Goal: Task Accomplishment & Management: Manage account settings

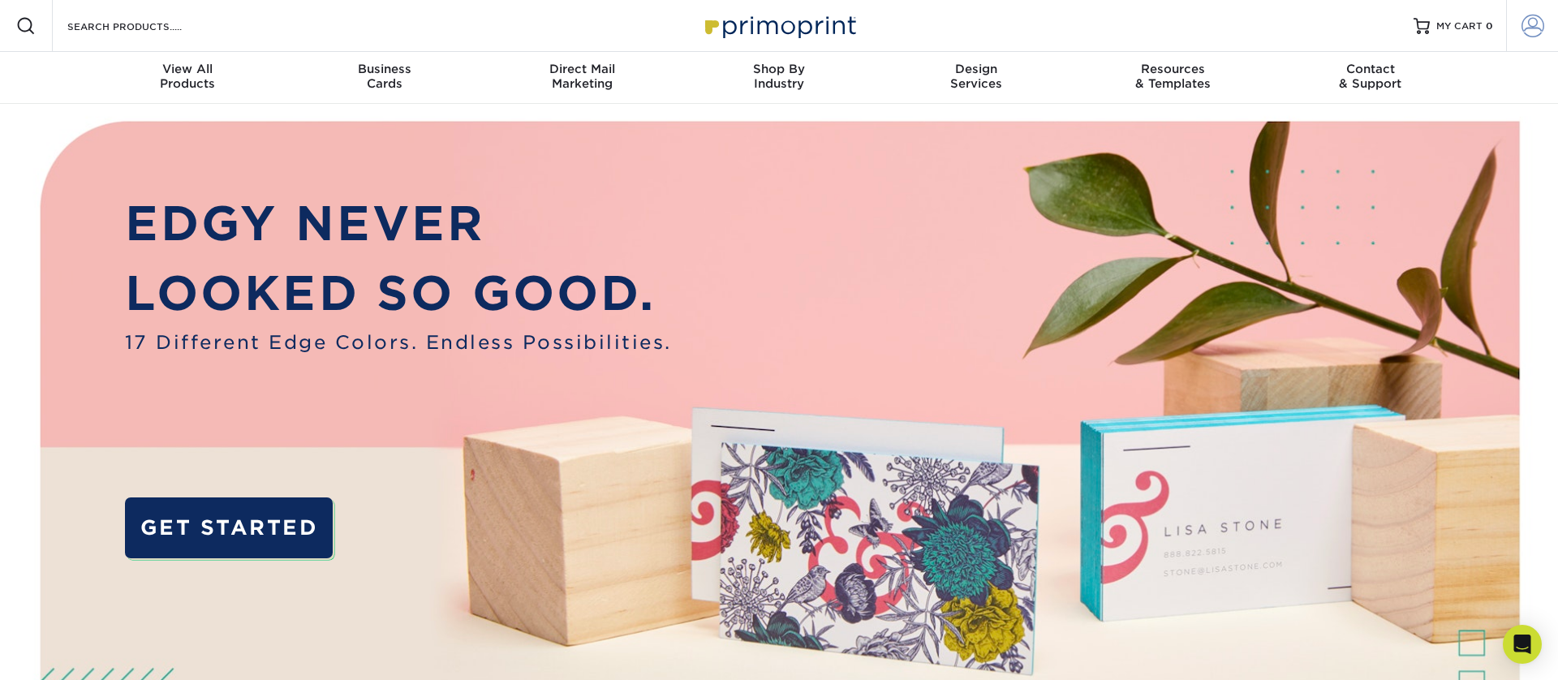
click at [1532, 31] on span at bounding box center [1532, 26] width 23 height 23
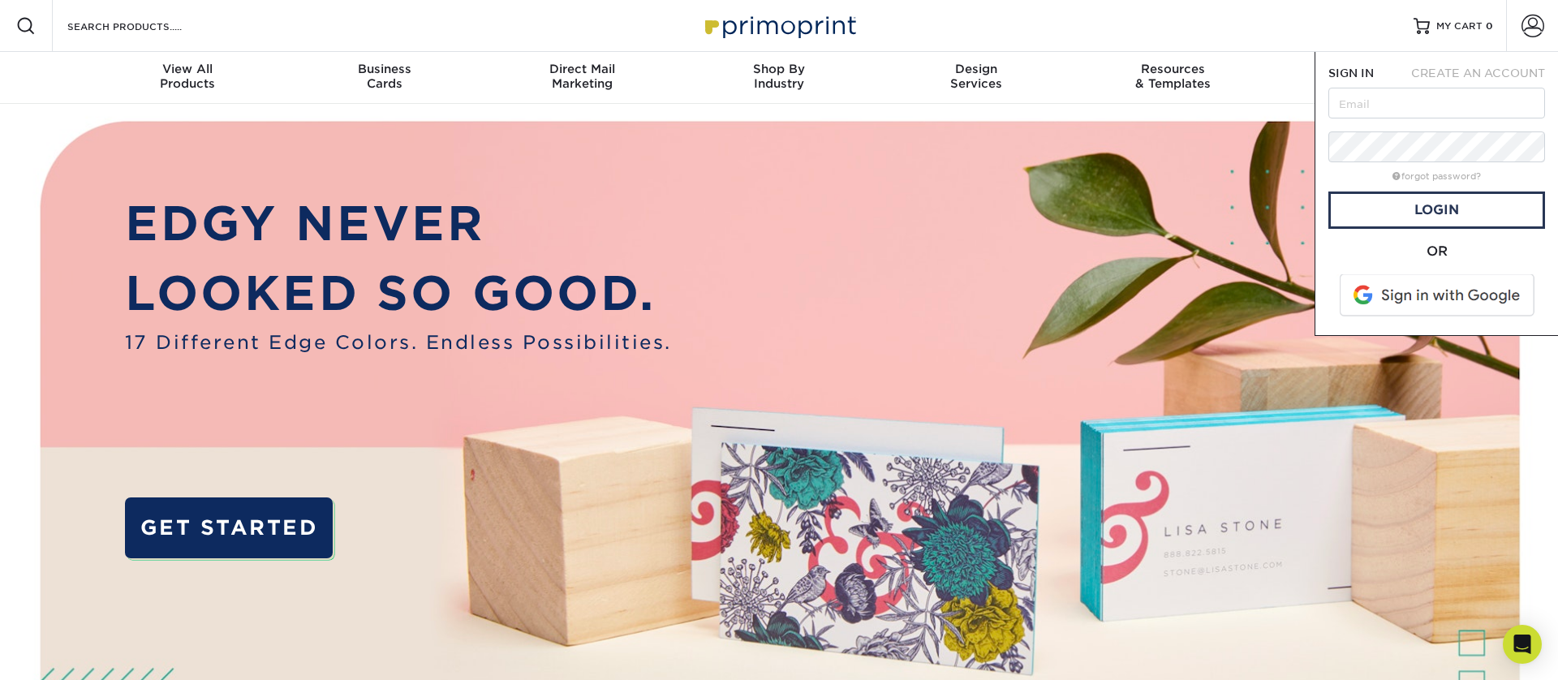
click at [1441, 293] on span at bounding box center [1438, 295] width 207 height 42
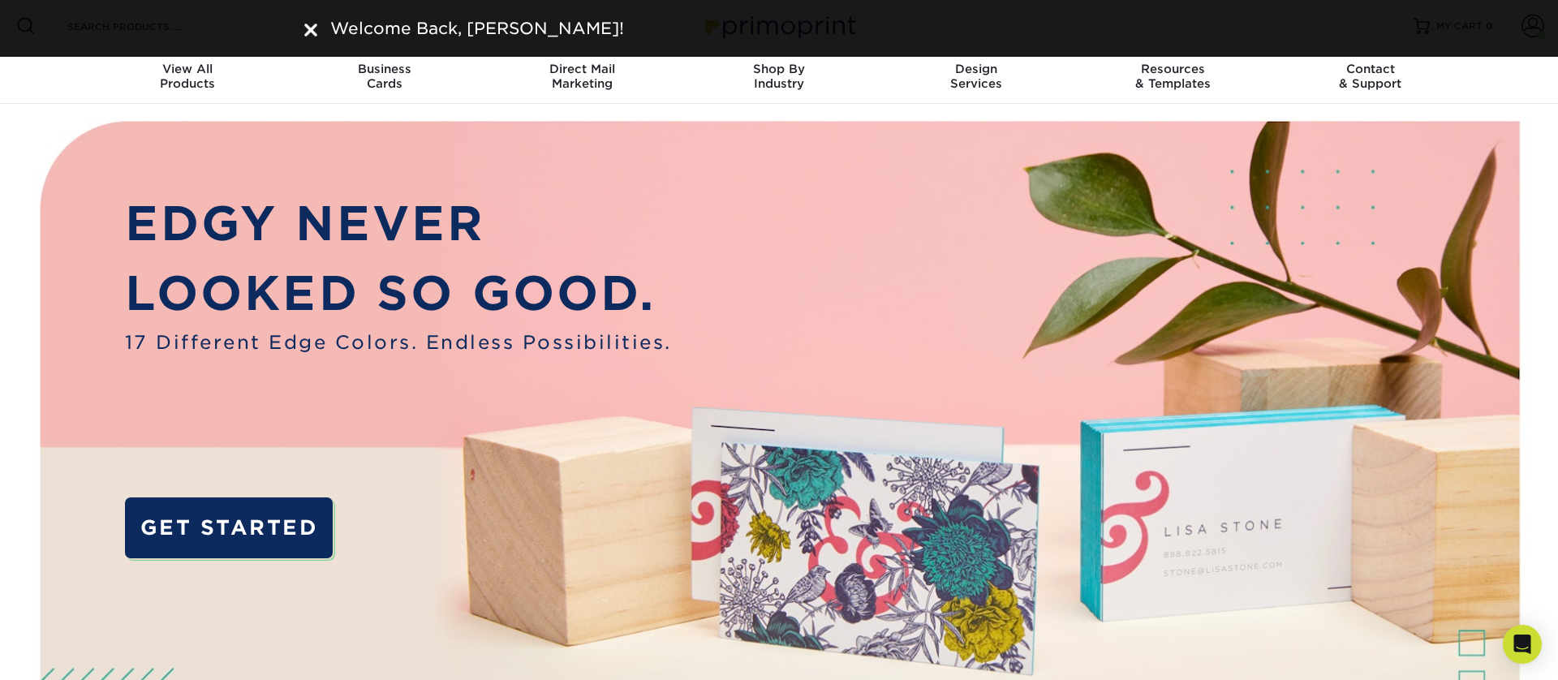
click at [306, 27] on img at bounding box center [310, 30] width 13 height 13
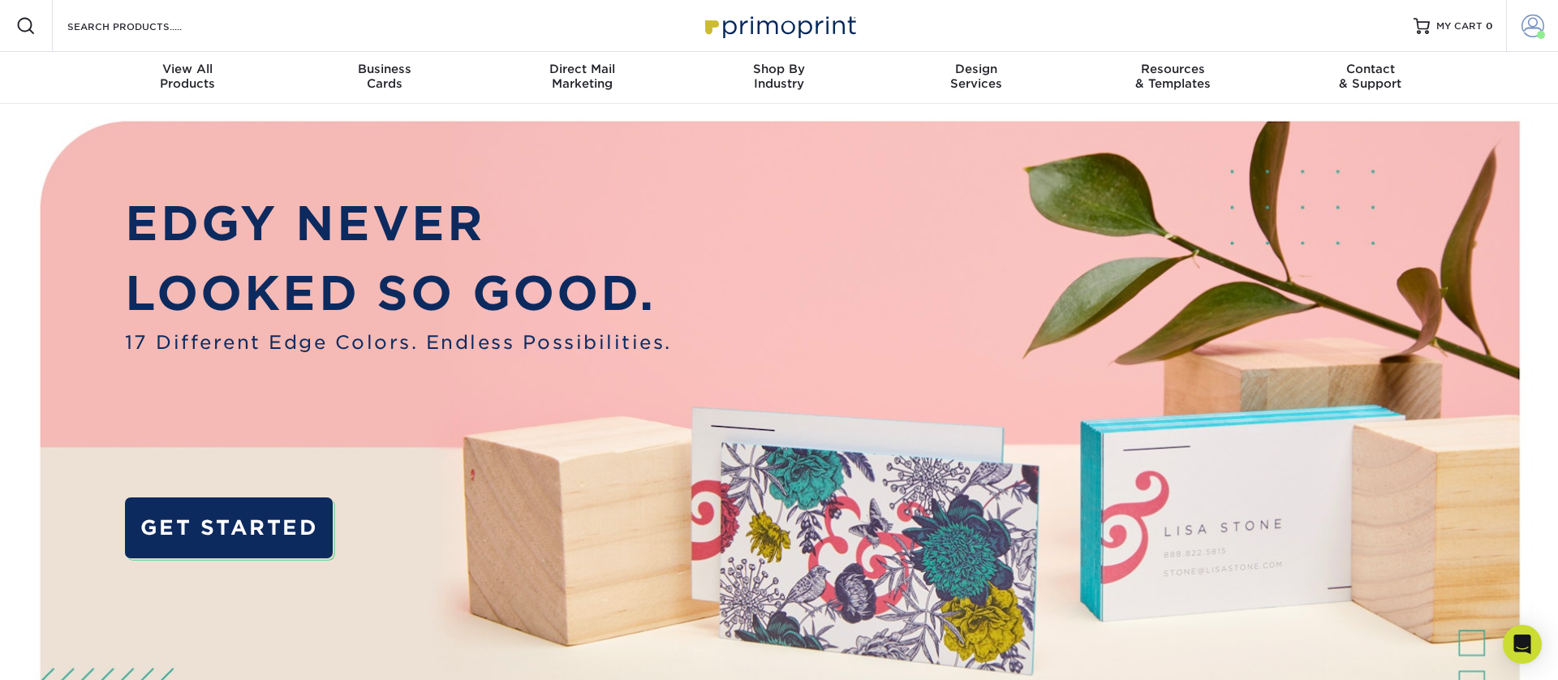
click at [1530, 26] on span at bounding box center [1532, 26] width 23 height 23
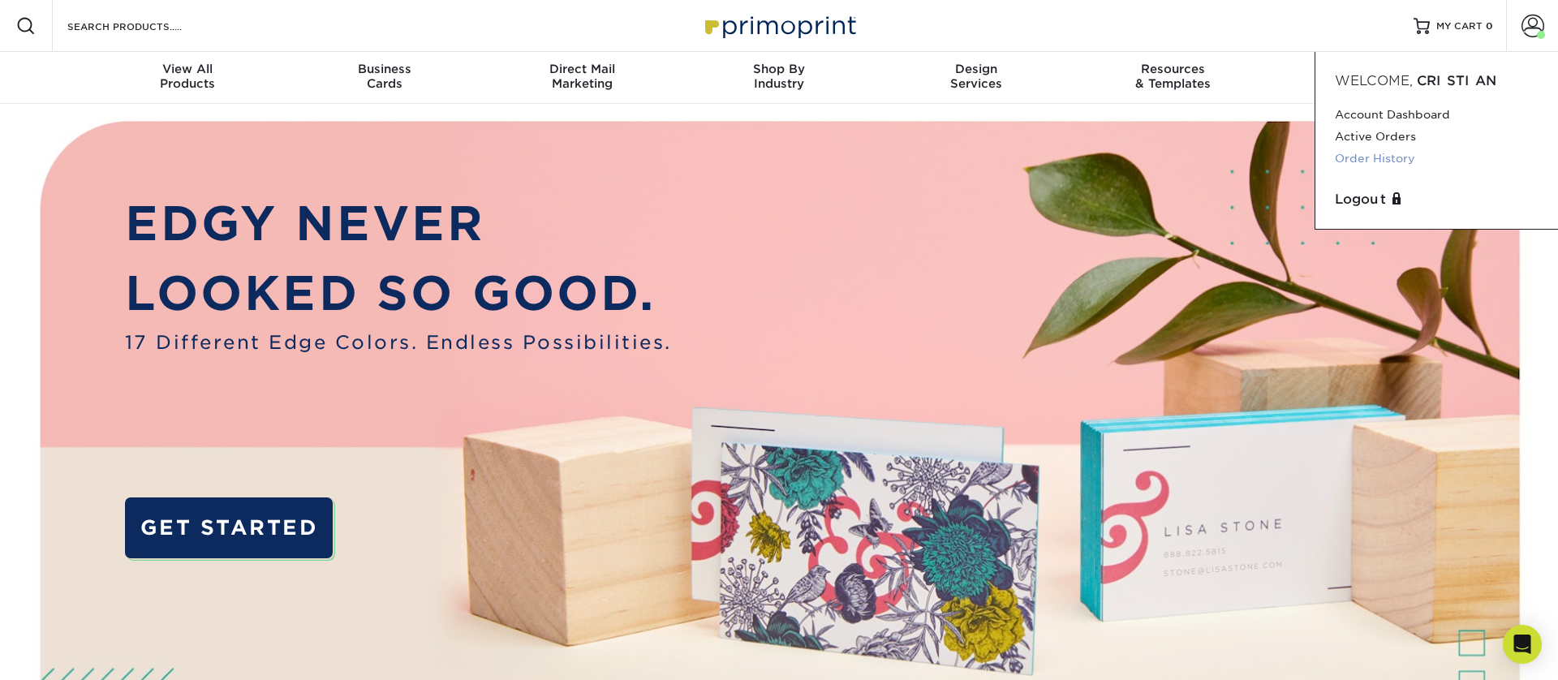
click at [1396, 153] on link "Order History" at bounding box center [1437, 159] width 204 height 22
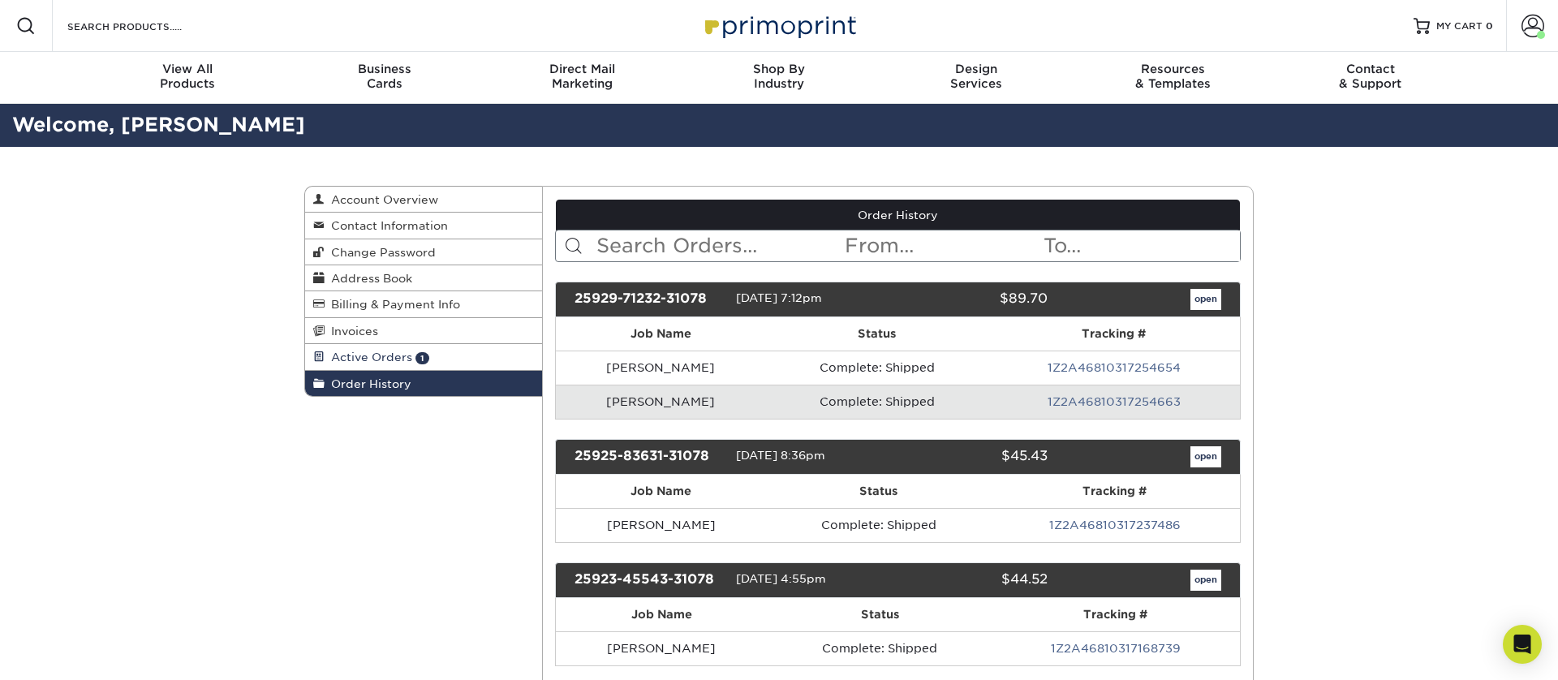
drag, startPoint x: 420, startPoint y: 362, endPoint x: 458, endPoint y: 359, distance: 38.2
click at [420, 362] on span "1" at bounding box center [422, 358] width 14 height 12
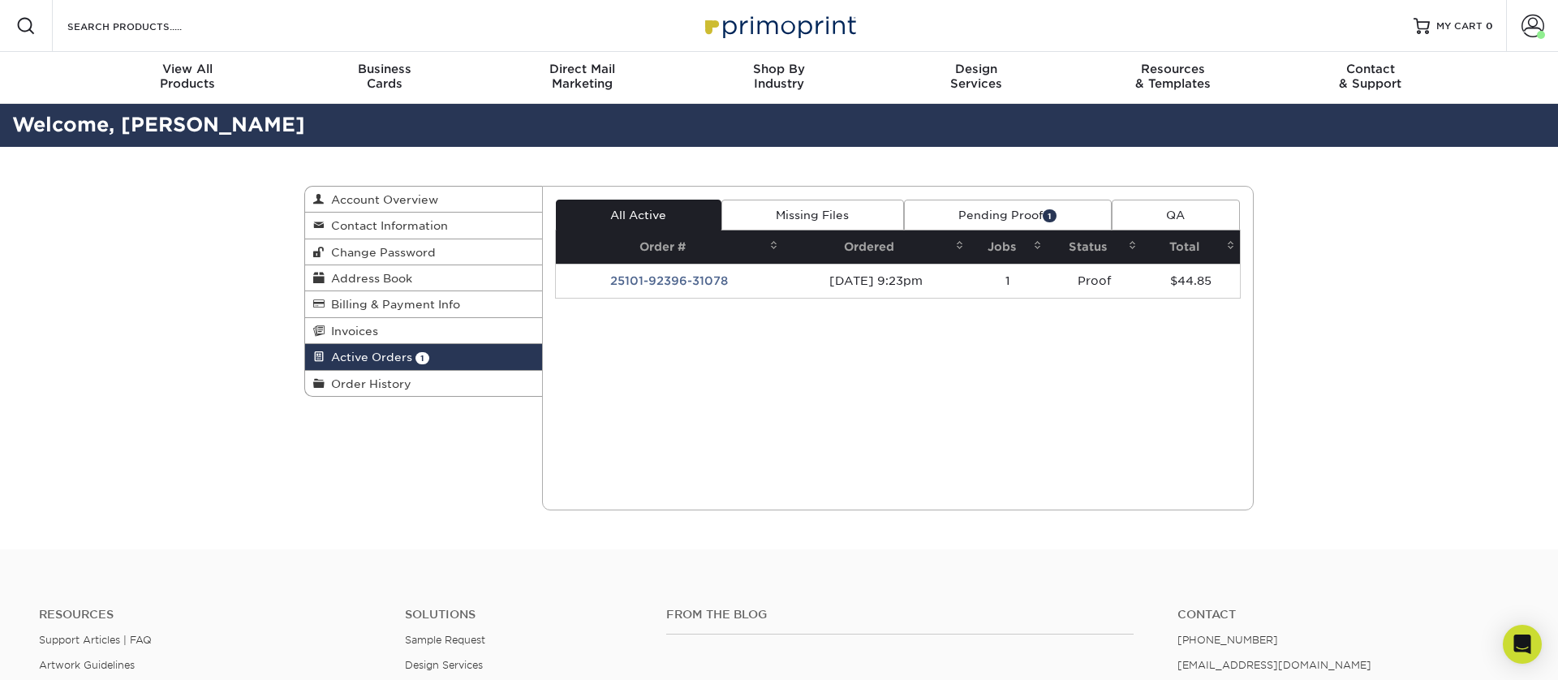
click at [975, 217] on link "Pending Proof 1" at bounding box center [1008, 215] width 208 height 31
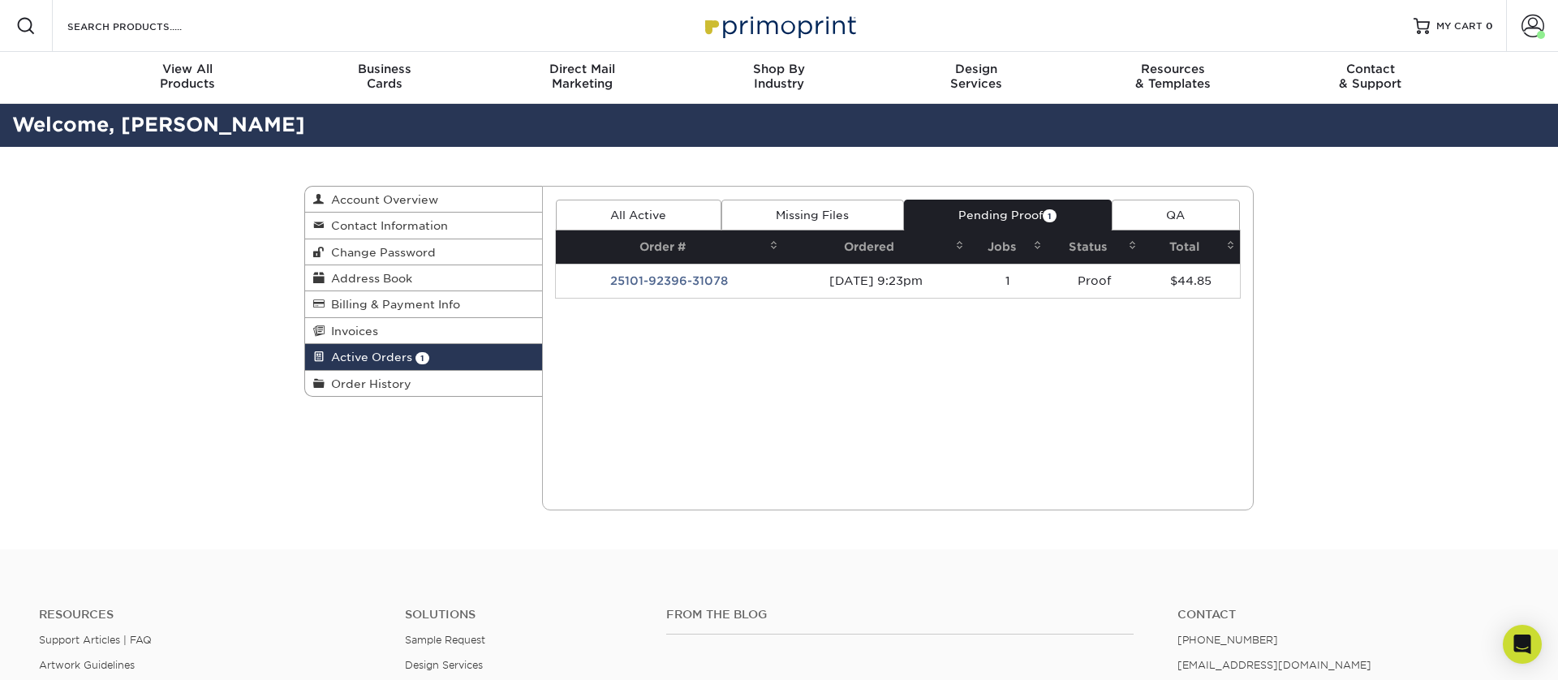
click at [764, 283] on td "25101-92396-31078" at bounding box center [669, 281] width 227 height 34
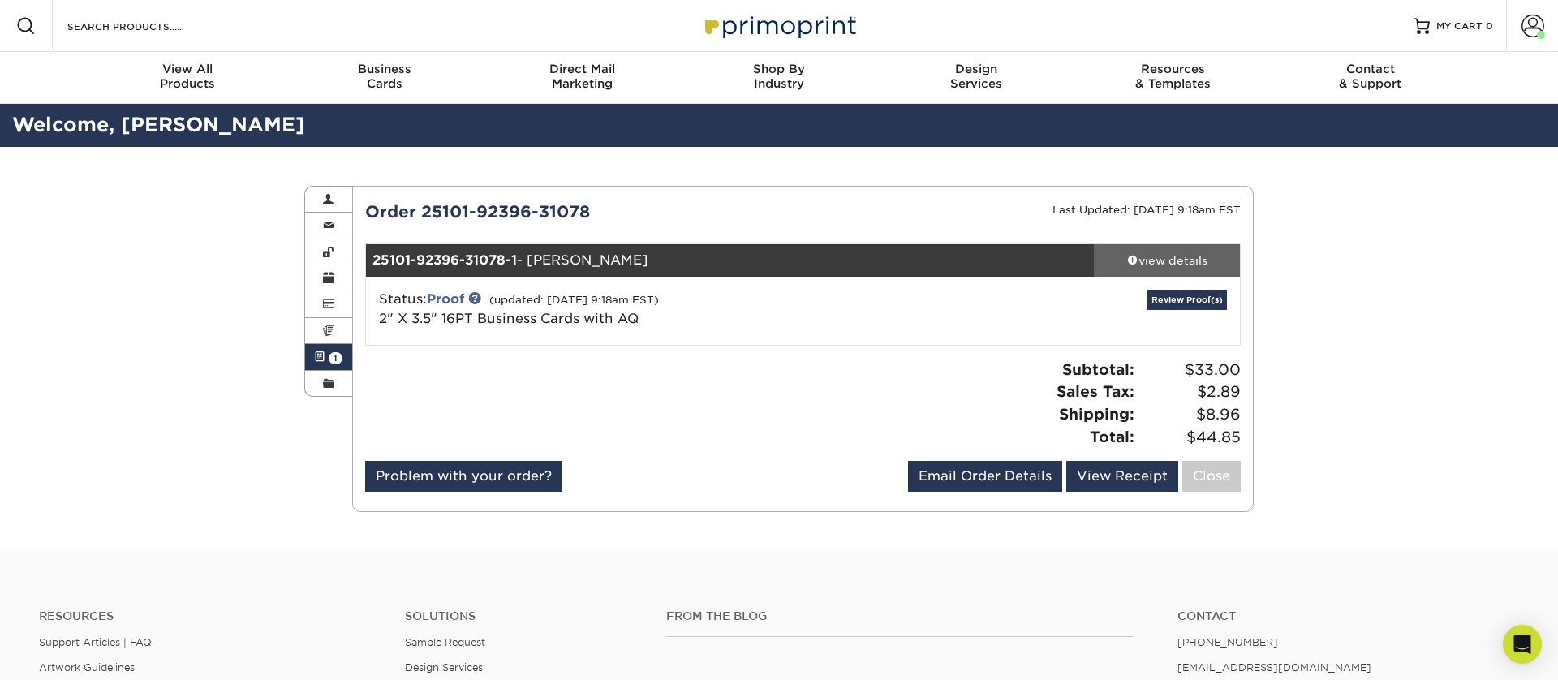
click at [1141, 270] on link "view details" at bounding box center [1167, 260] width 146 height 32
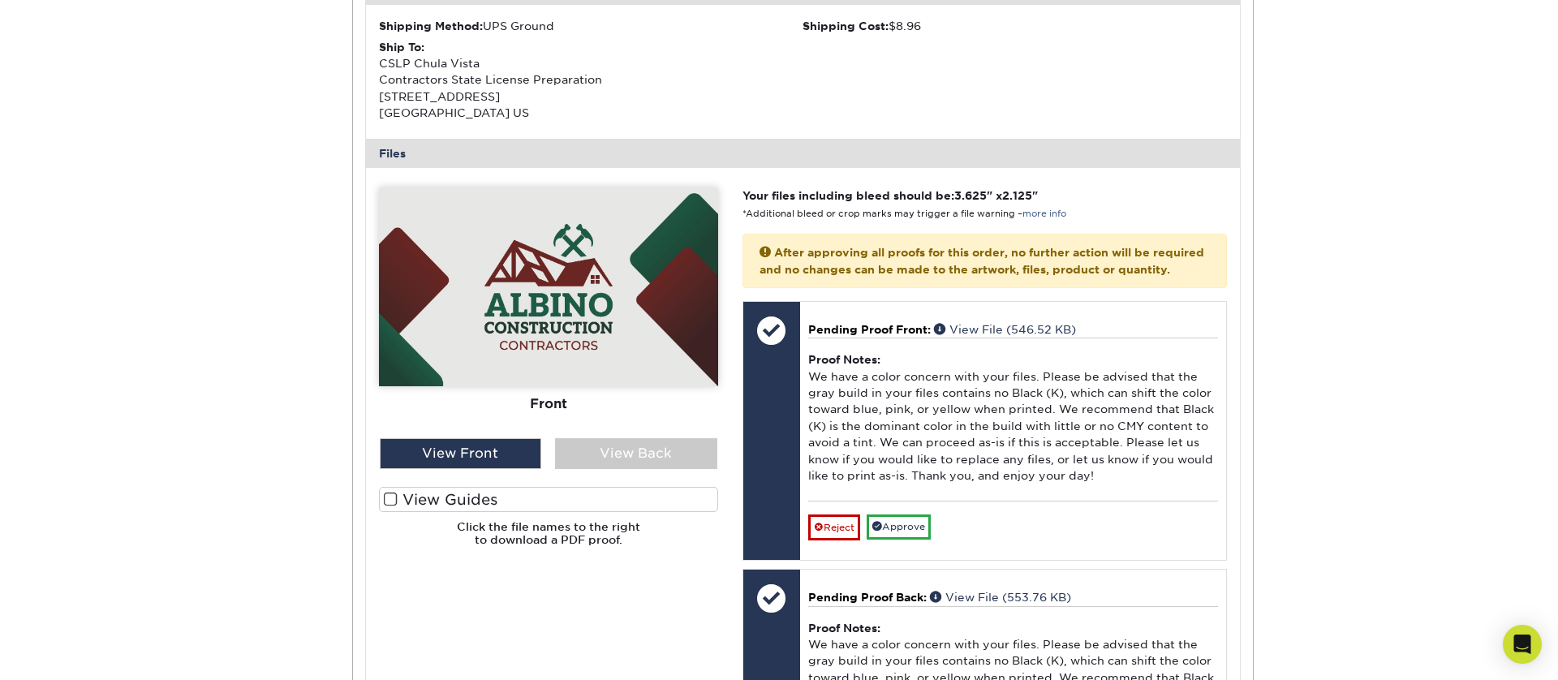
scroll to position [562, 0]
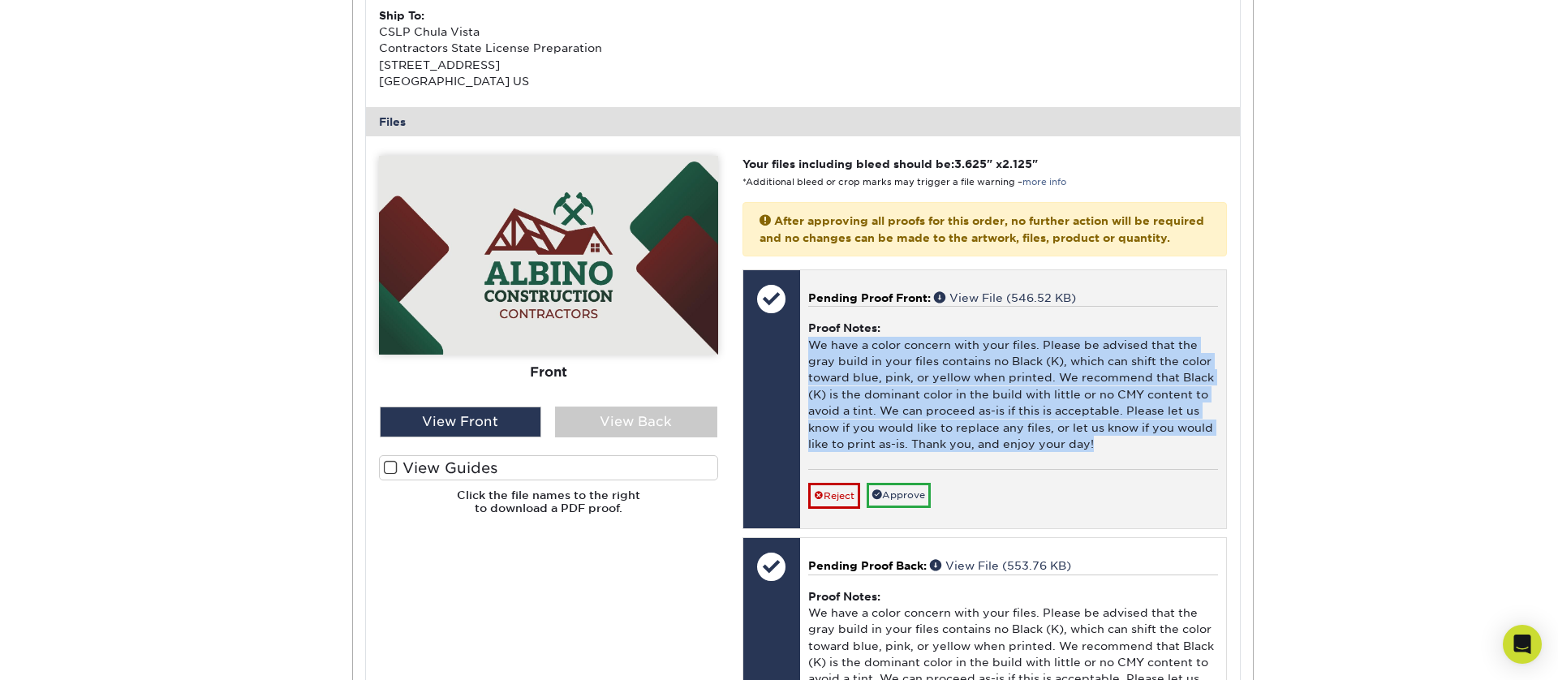
drag, startPoint x: 1075, startPoint y: 458, endPoint x: 812, endPoint y: 359, distance: 280.9
click at [812, 359] on div "Proof Notes: We have a color concern with your files. Please be advised that th…" at bounding box center [1013, 387] width 410 height 163
copy div "We have a color concern with your files. Please be advised that the gray build …"
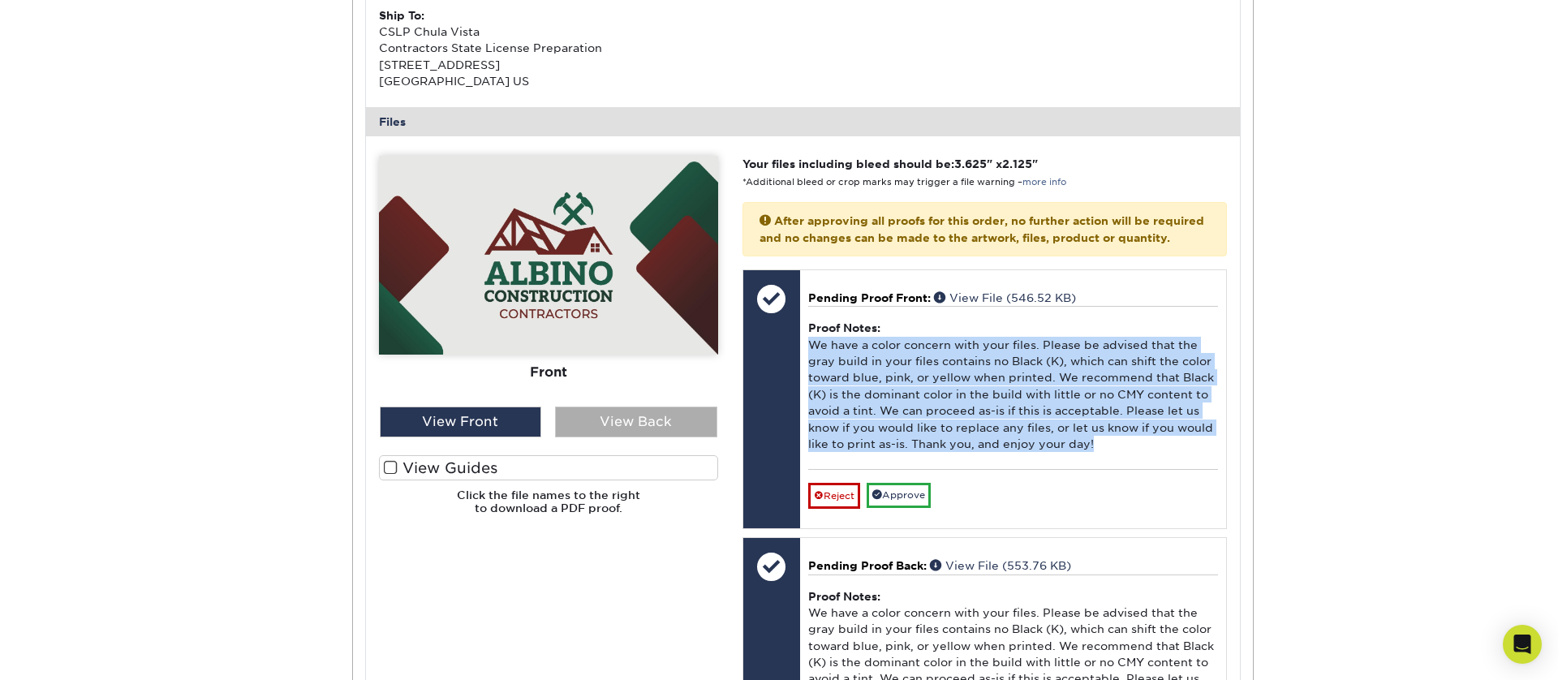
click at [646, 421] on div "View Back" at bounding box center [636, 422] width 162 height 31
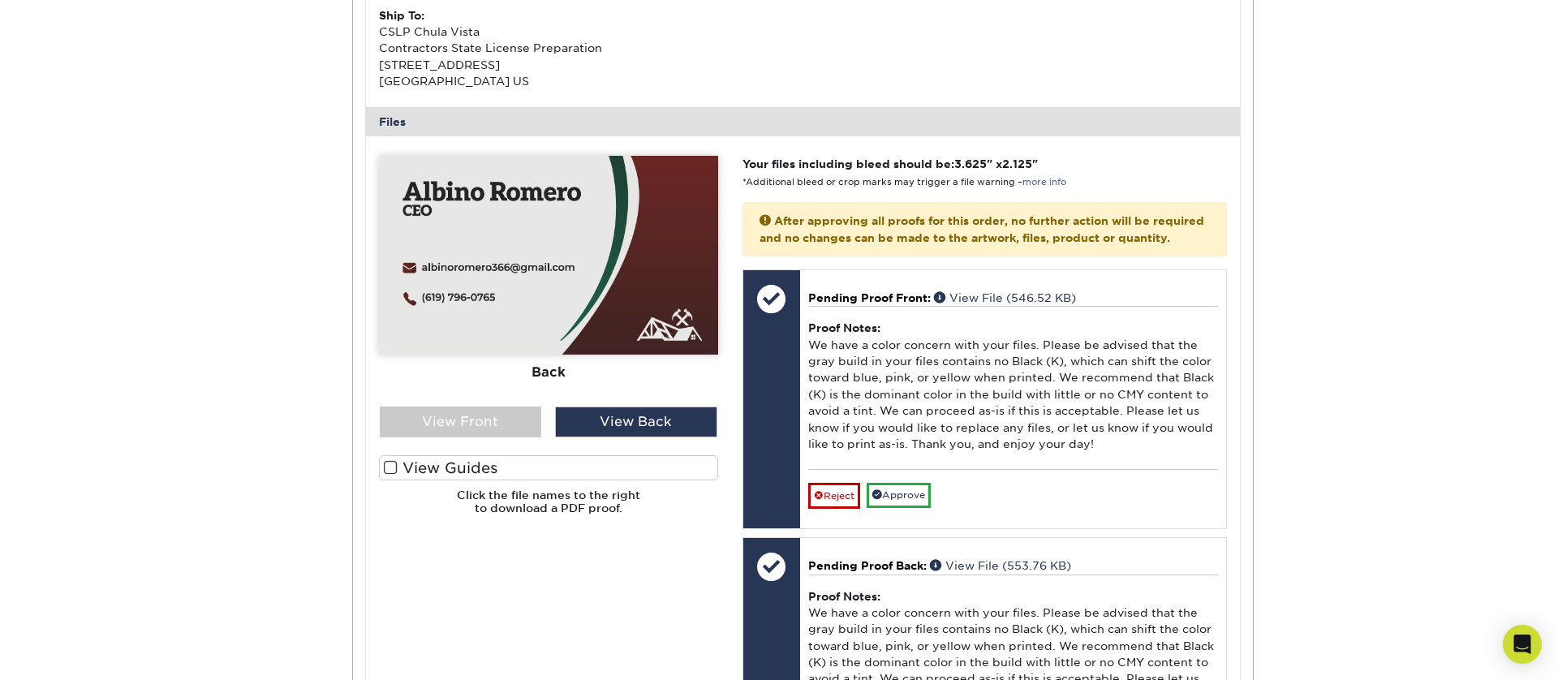
click at [275, 385] on div "Active Orders Account Overview Contact Information Change Password Address Book…" at bounding box center [779, 308] width 1558 height 1446
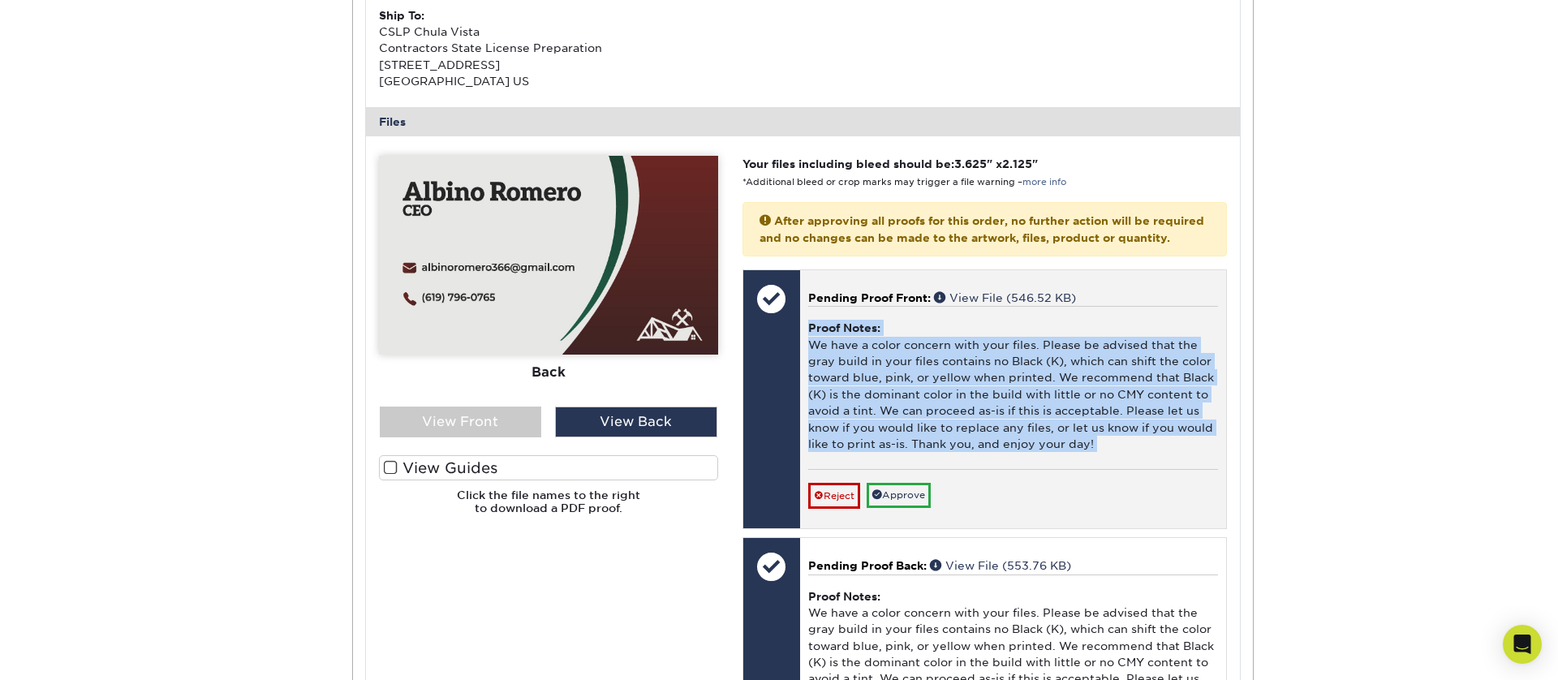
drag, startPoint x: 821, startPoint y: 355, endPoint x: 1120, endPoint y: 476, distance: 322.2
click at [1120, 469] on div "Proof Notes: We have a color concern with your files. Please be advised that th…" at bounding box center [1013, 387] width 410 height 163
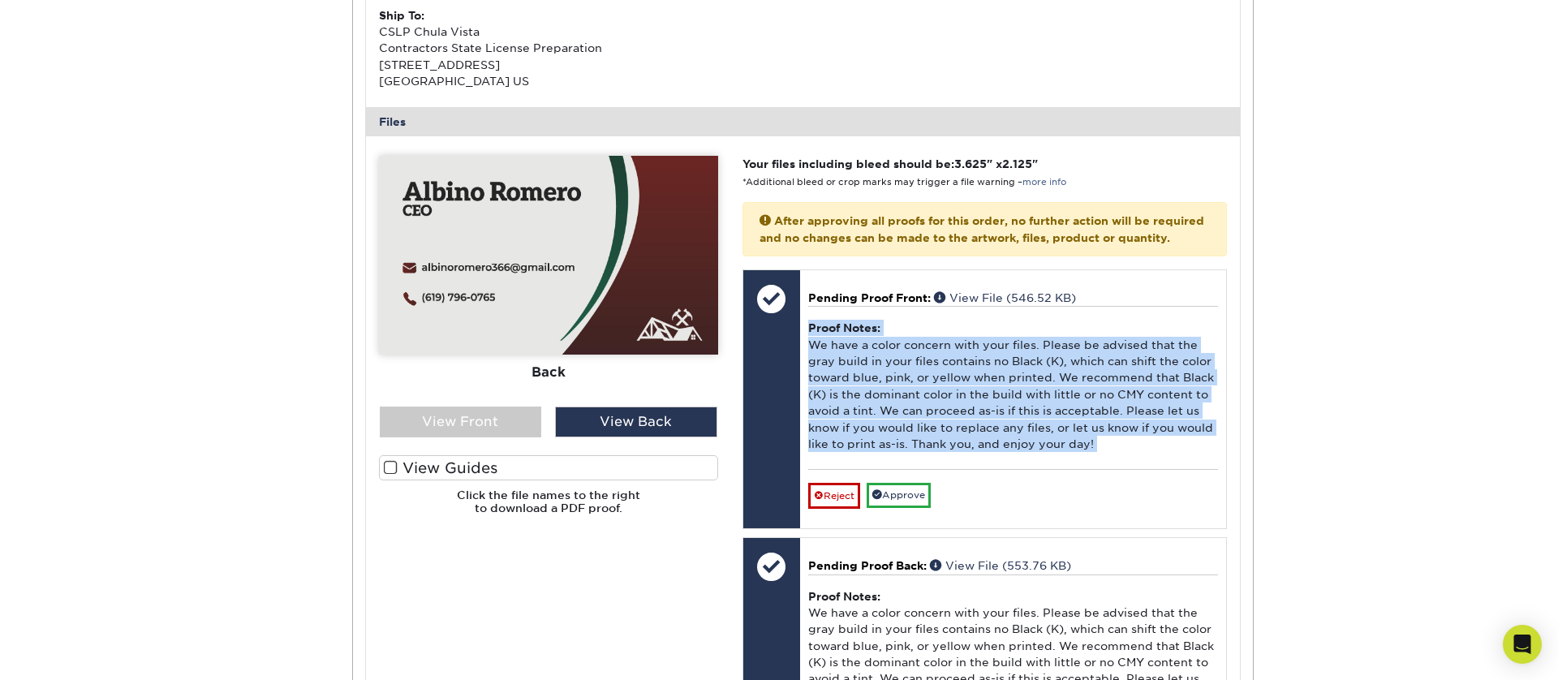
copy div "Proof Notes: We have a color concern with your files. Please be advised that th…"
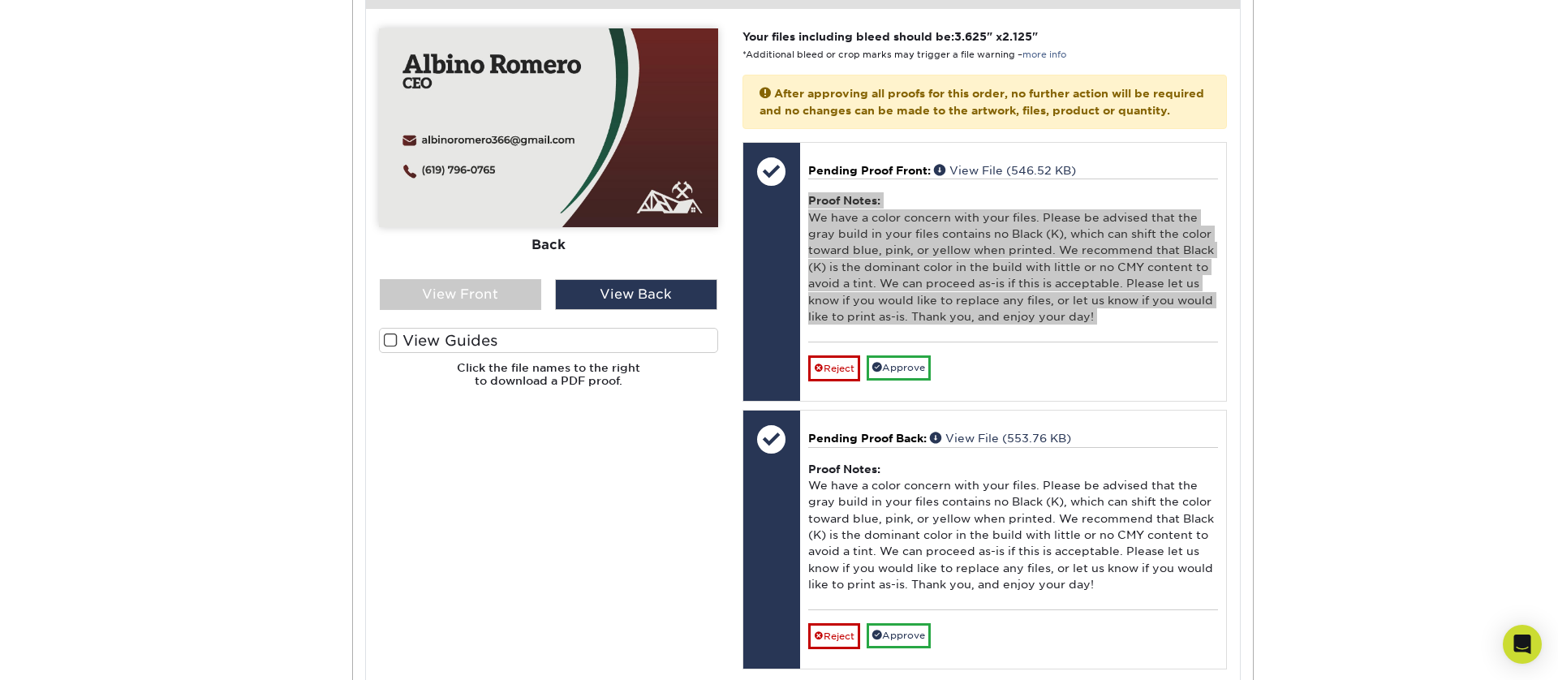
scroll to position [702, 0]
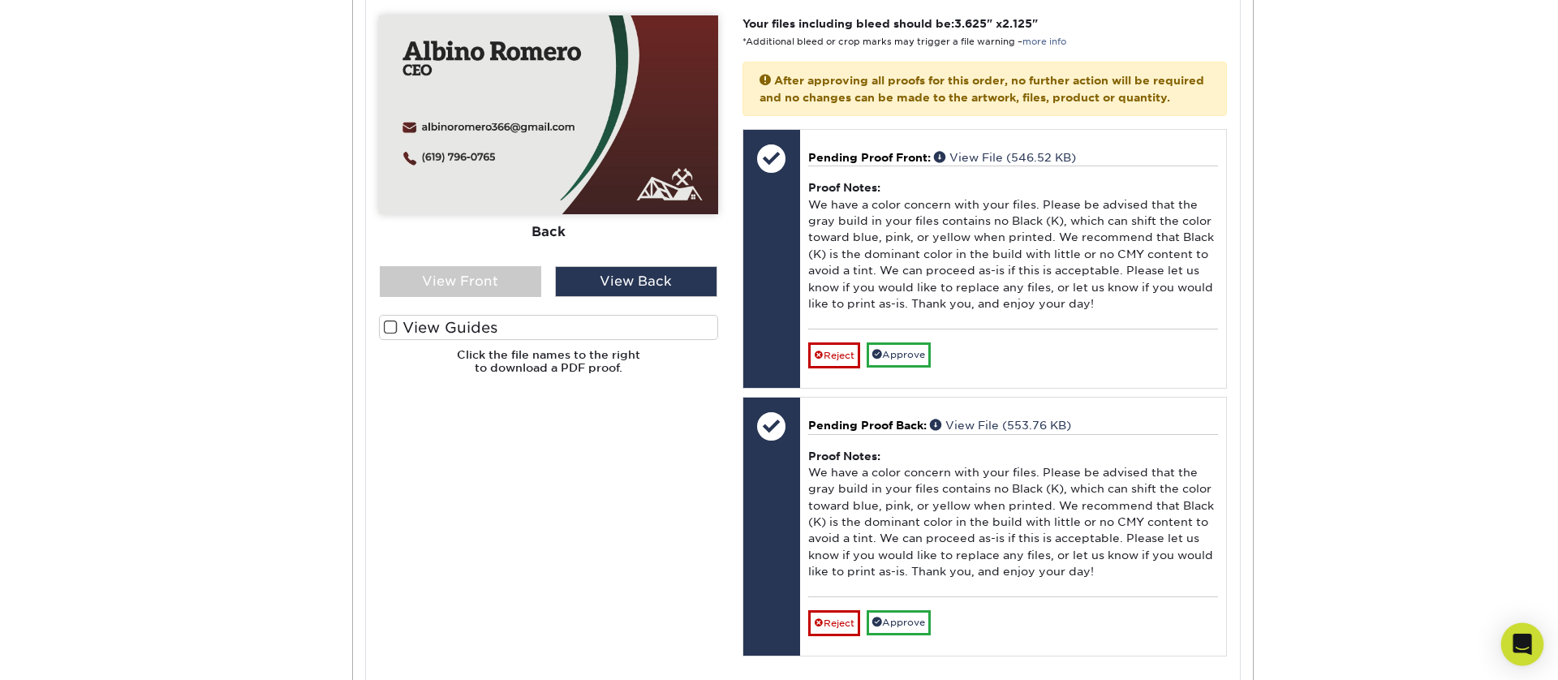
click at [1516, 649] on icon "Open Intercom Messenger" at bounding box center [1522, 644] width 19 height 21
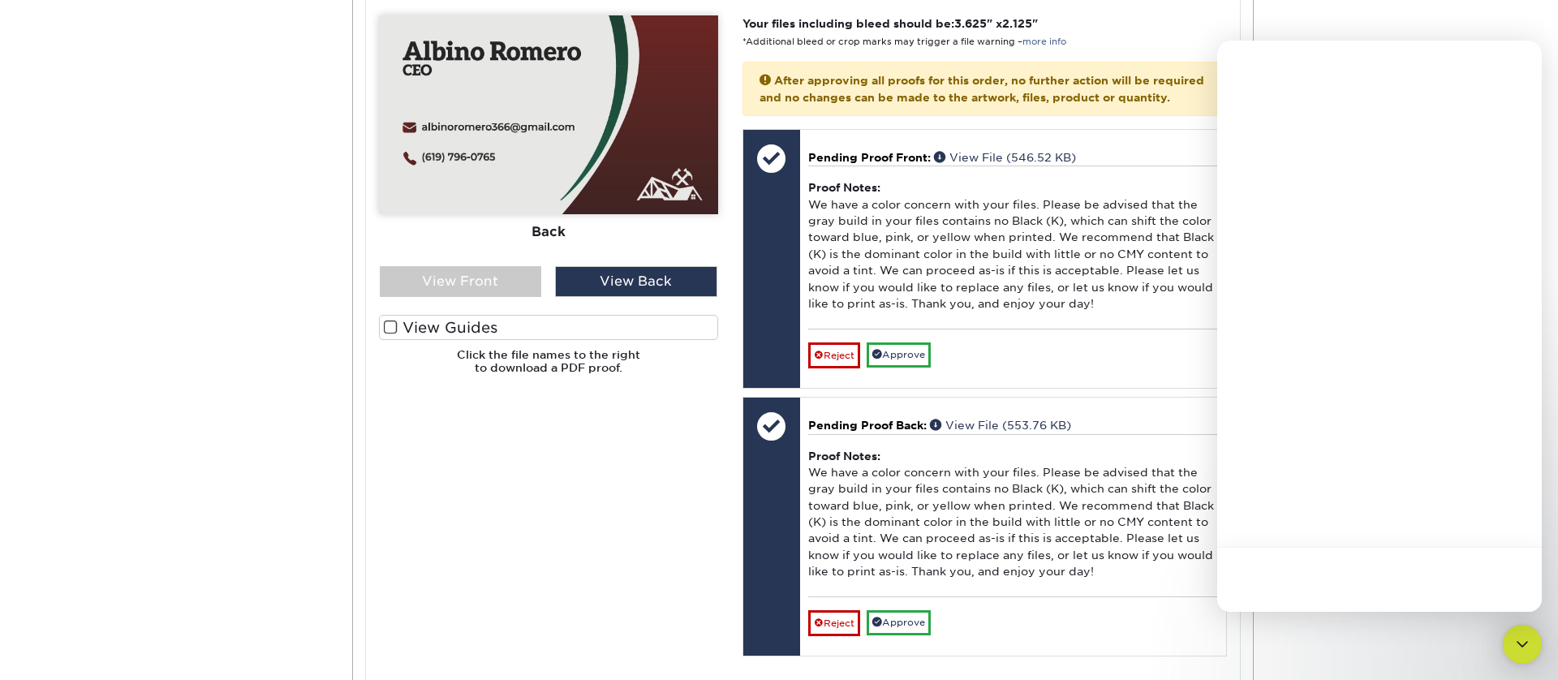
scroll to position [0, 0]
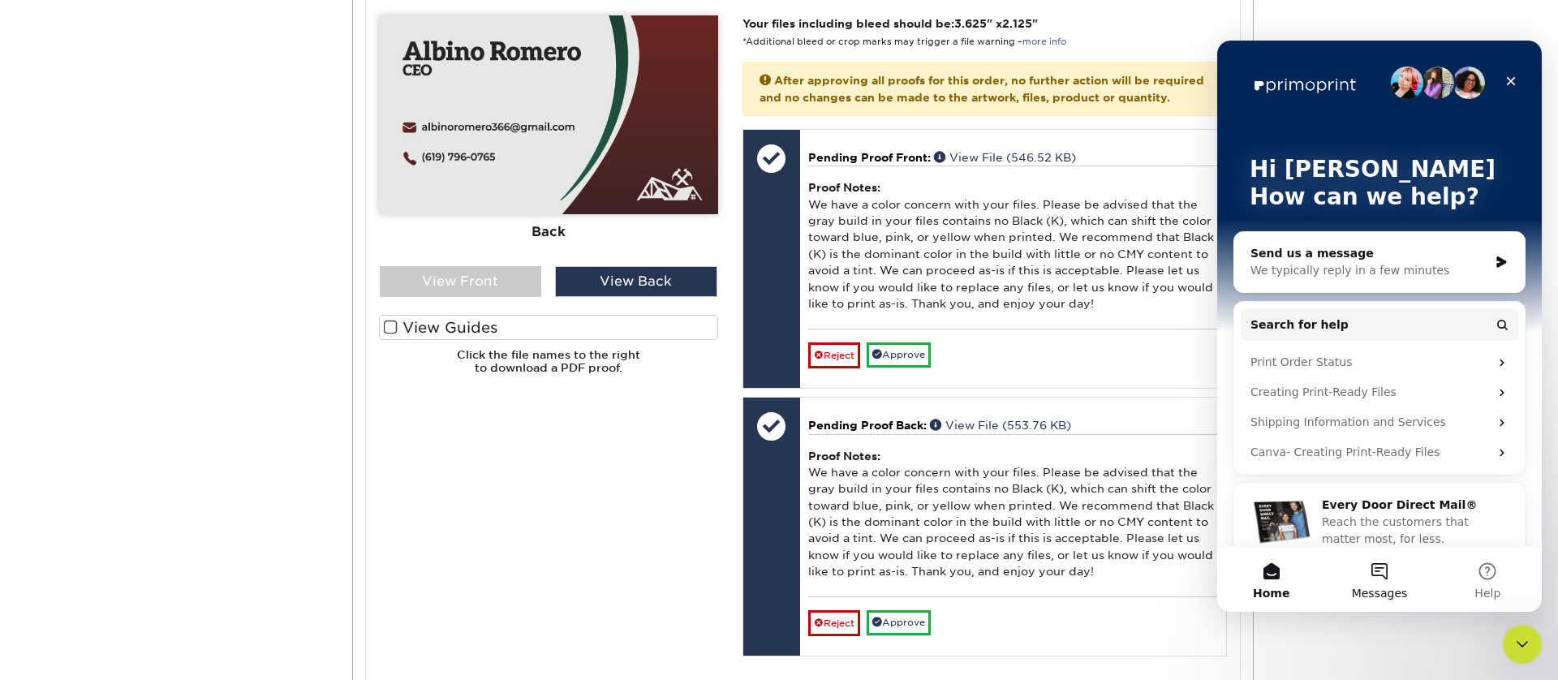
click at [1371, 592] on span "Messages" at bounding box center [1380, 592] width 56 height 11
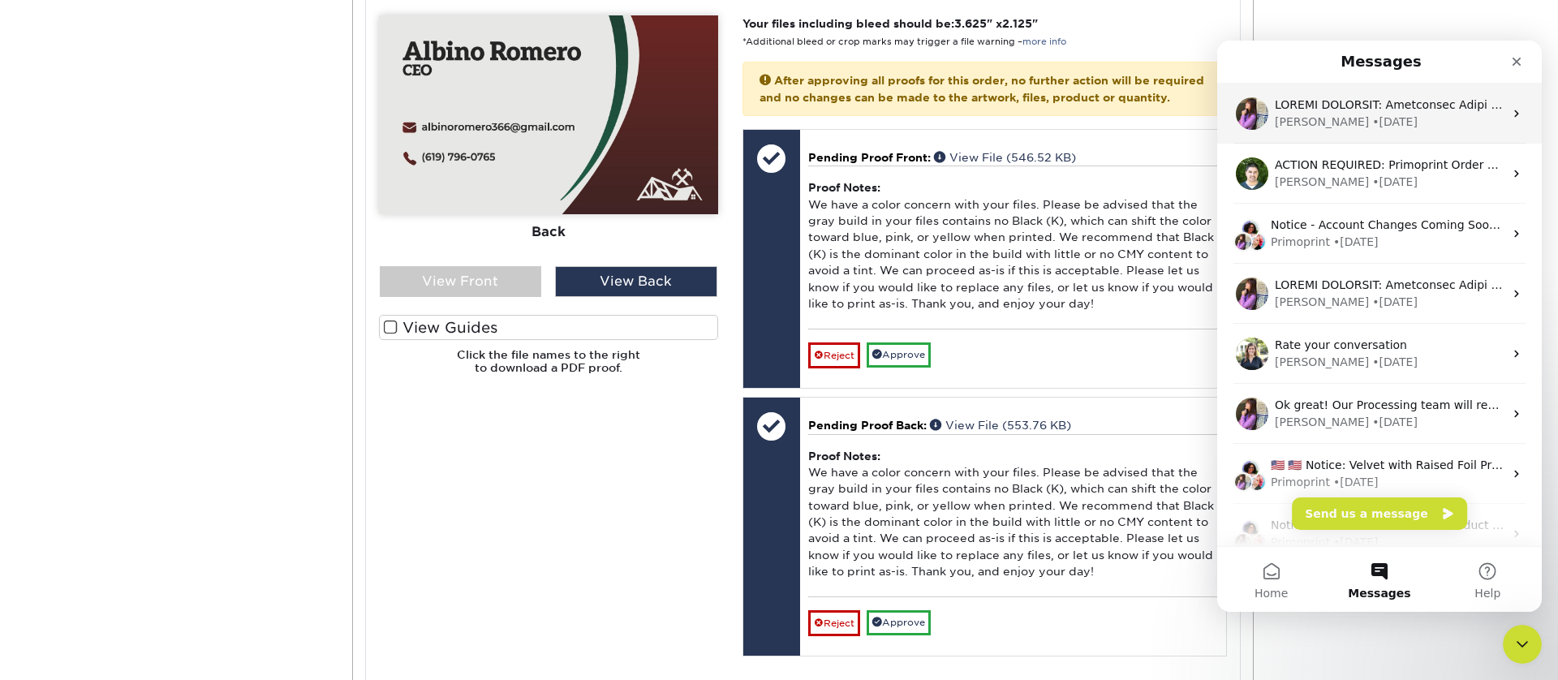
click at [1353, 125] on div "Erica • 2w ago" at bounding box center [1389, 122] width 229 height 17
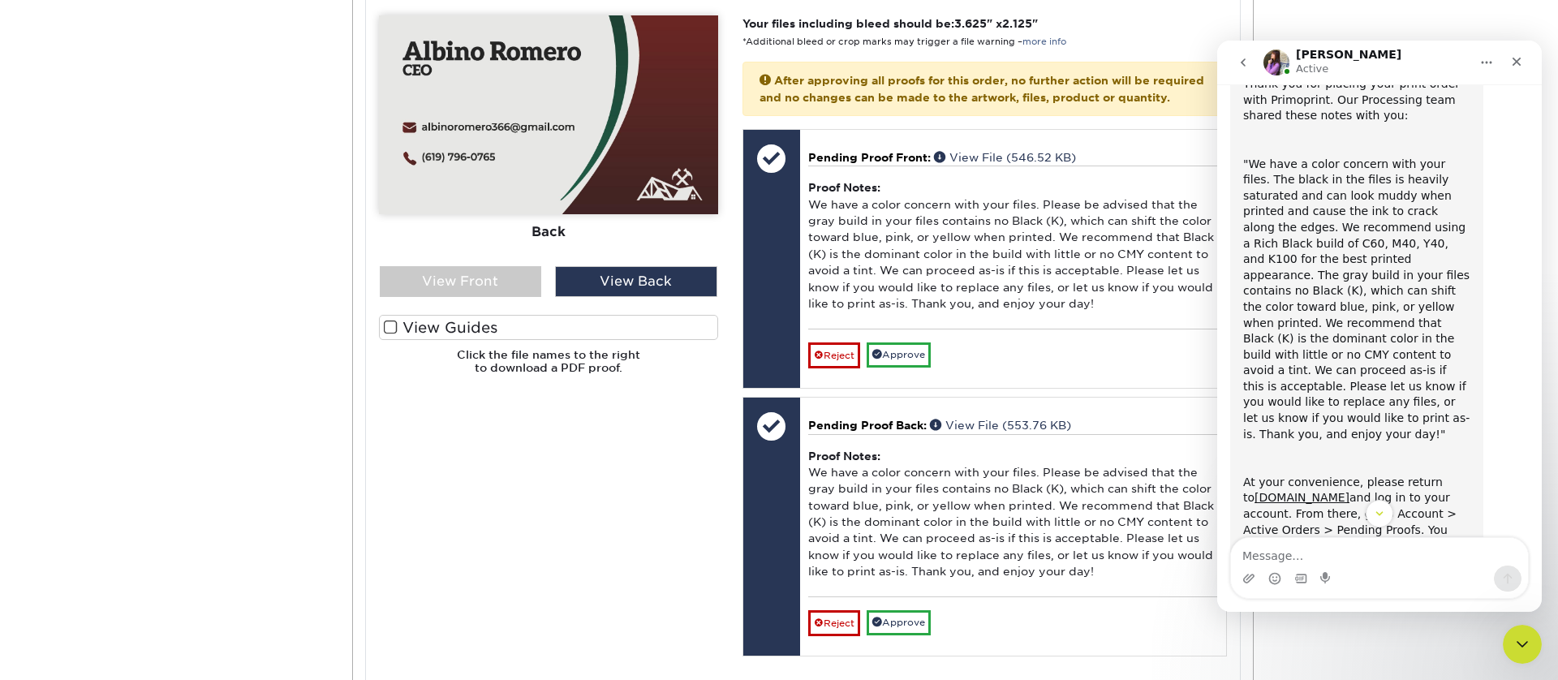
scroll to position [114, 0]
click at [1237, 60] on icon "go back" at bounding box center [1243, 62] width 13 height 13
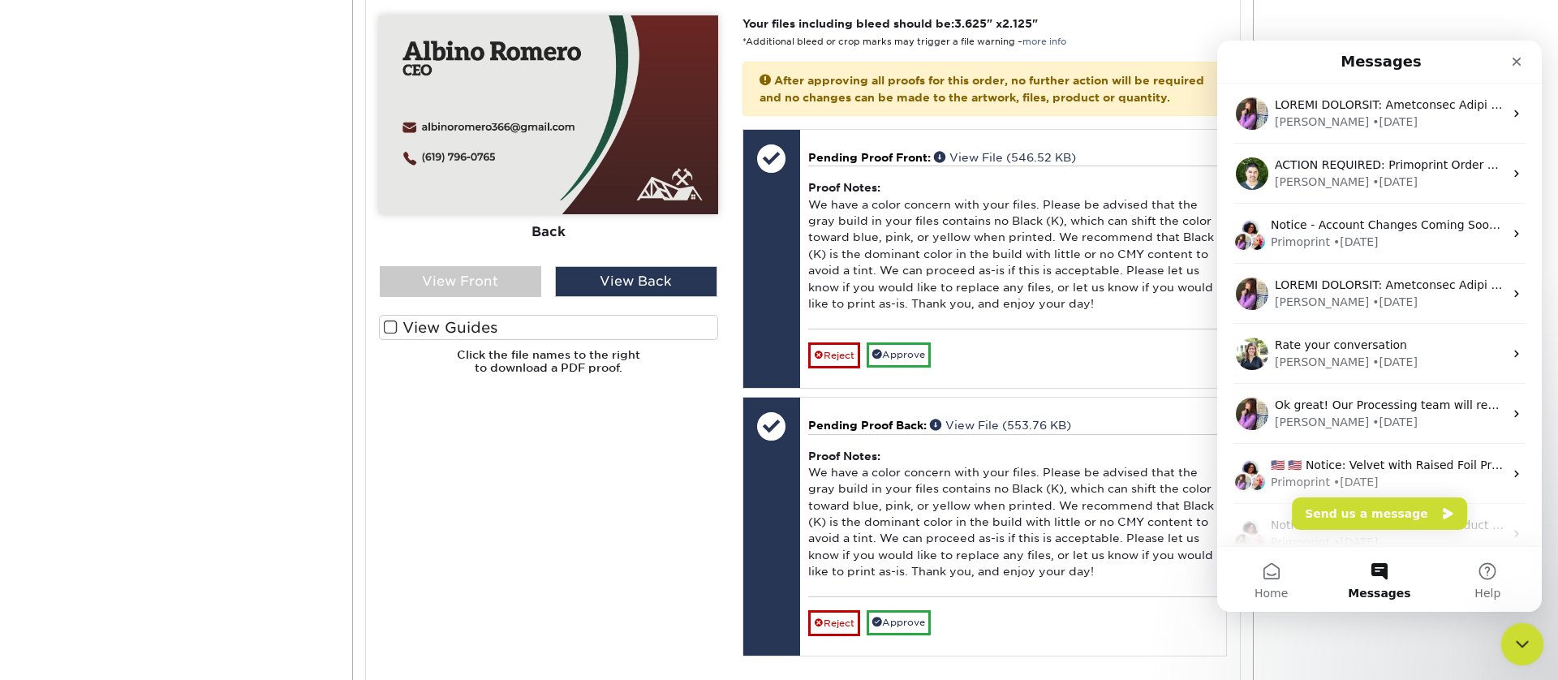
click at [1517, 633] on icon "Close Intercom Messenger" at bounding box center [1519, 641] width 19 height 19
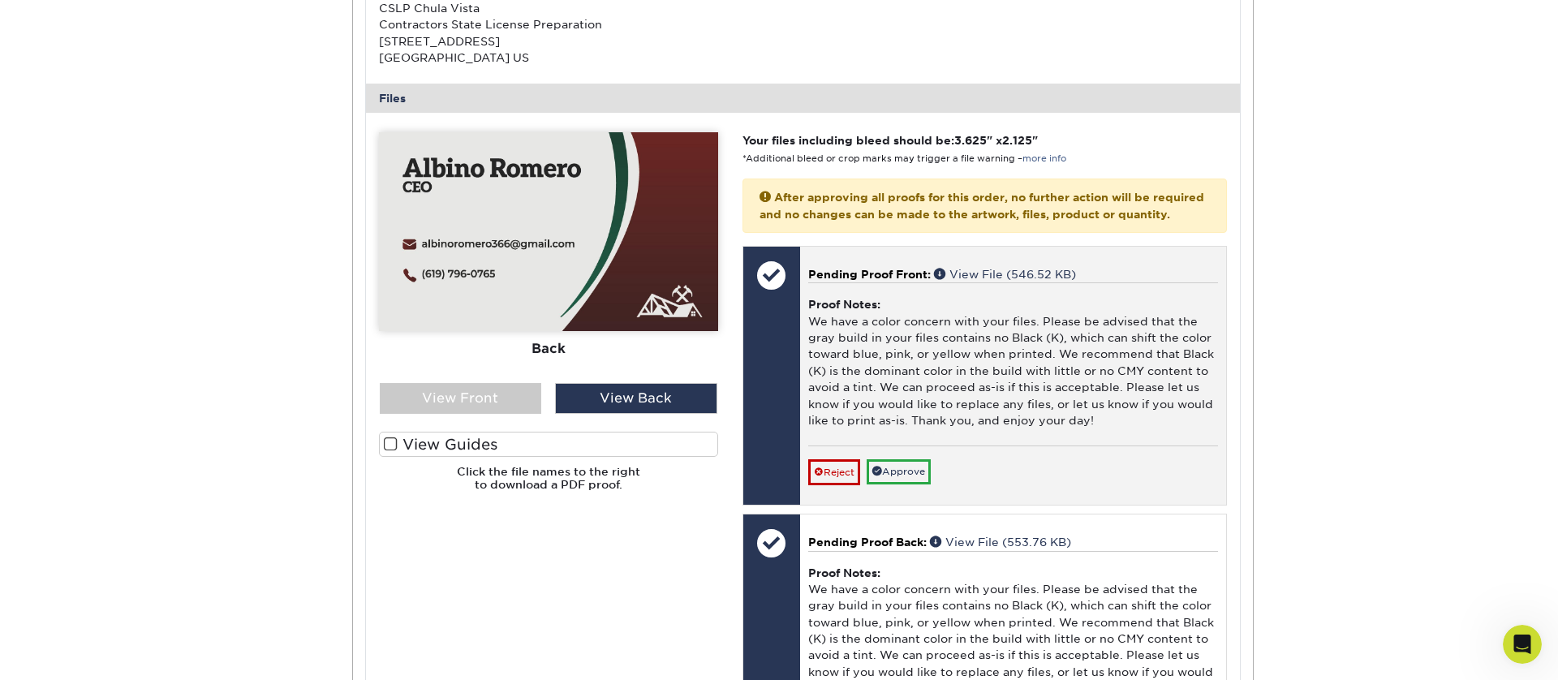
scroll to position [517, 0]
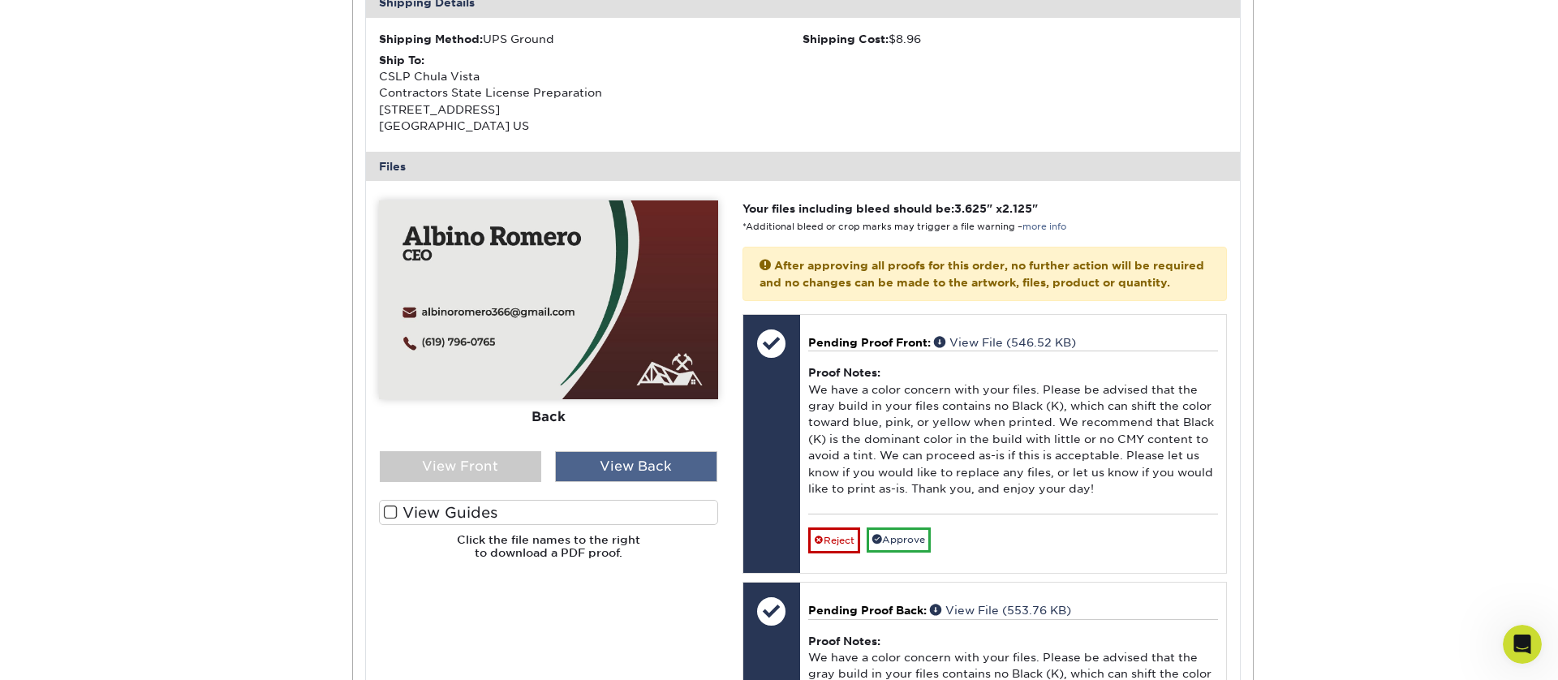
click at [605, 460] on div "View Back" at bounding box center [636, 466] width 162 height 31
click at [473, 464] on div "View Front" at bounding box center [461, 466] width 162 height 31
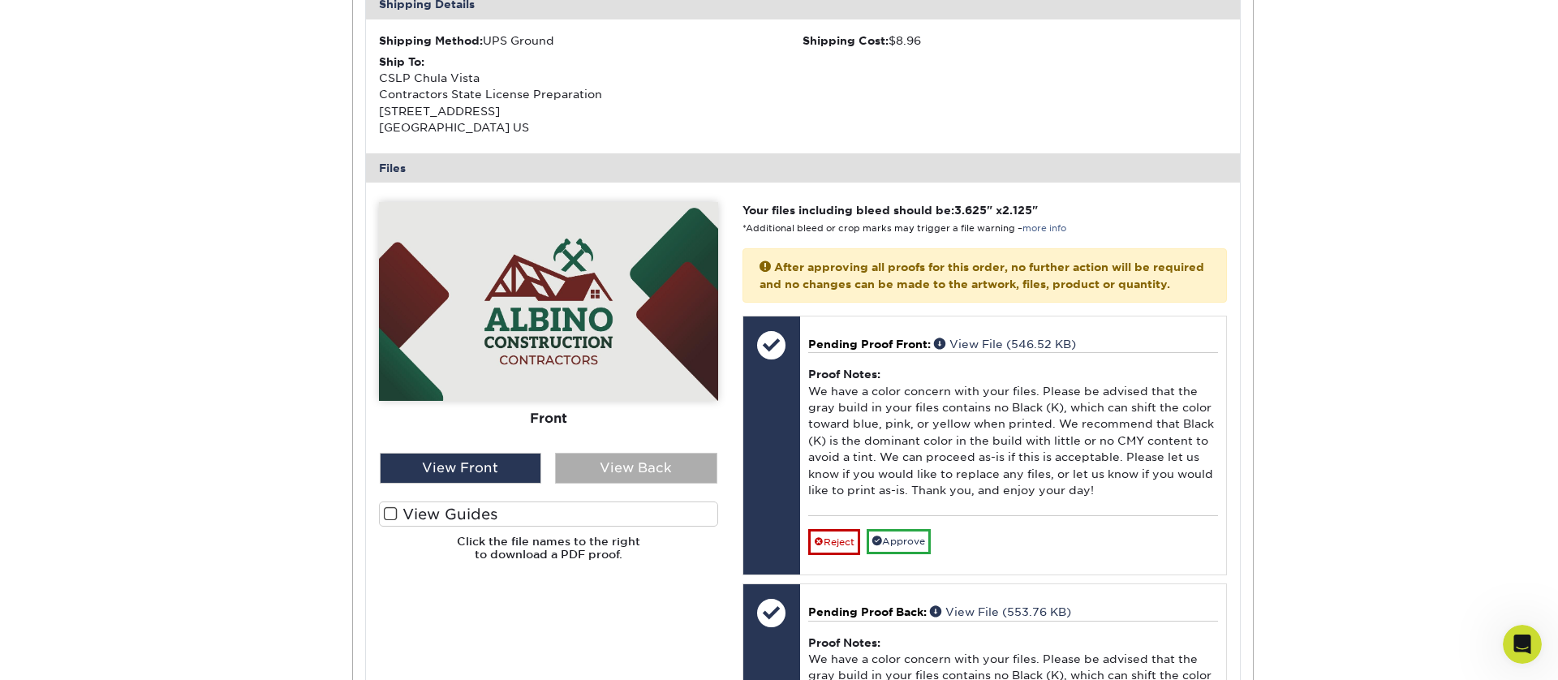
click at [634, 472] on div "View Back" at bounding box center [636, 468] width 162 height 31
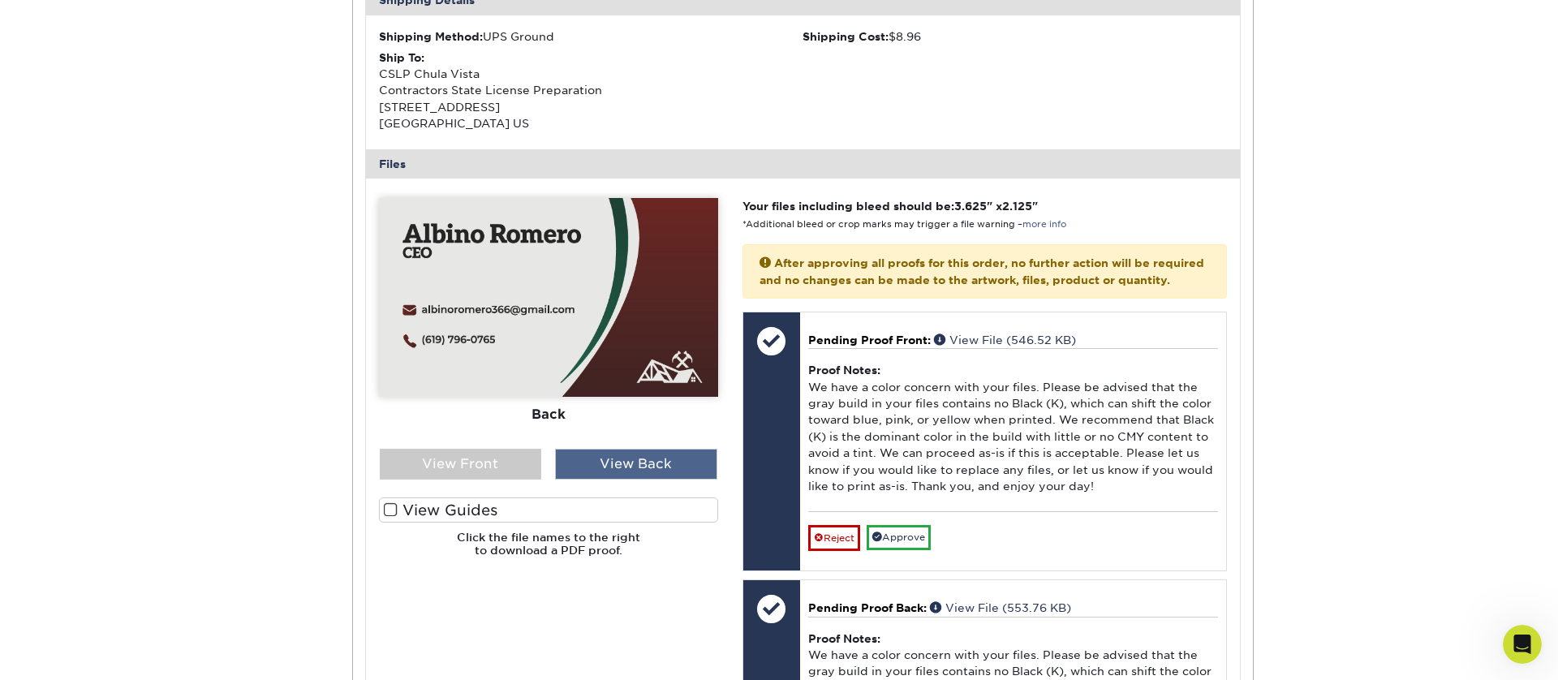
scroll to position [517, 0]
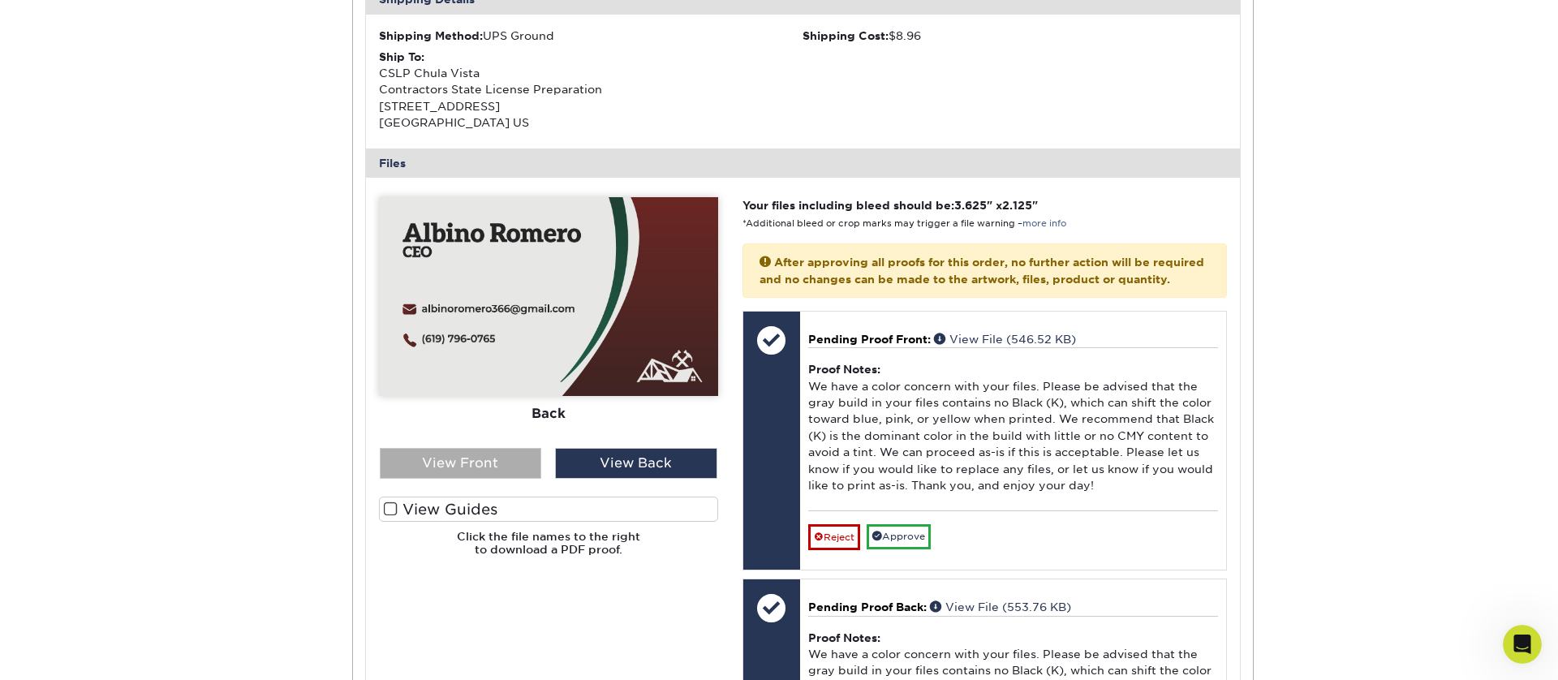
click at [493, 462] on div "View Front" at bounding box center [461, 463] width 162 height 31
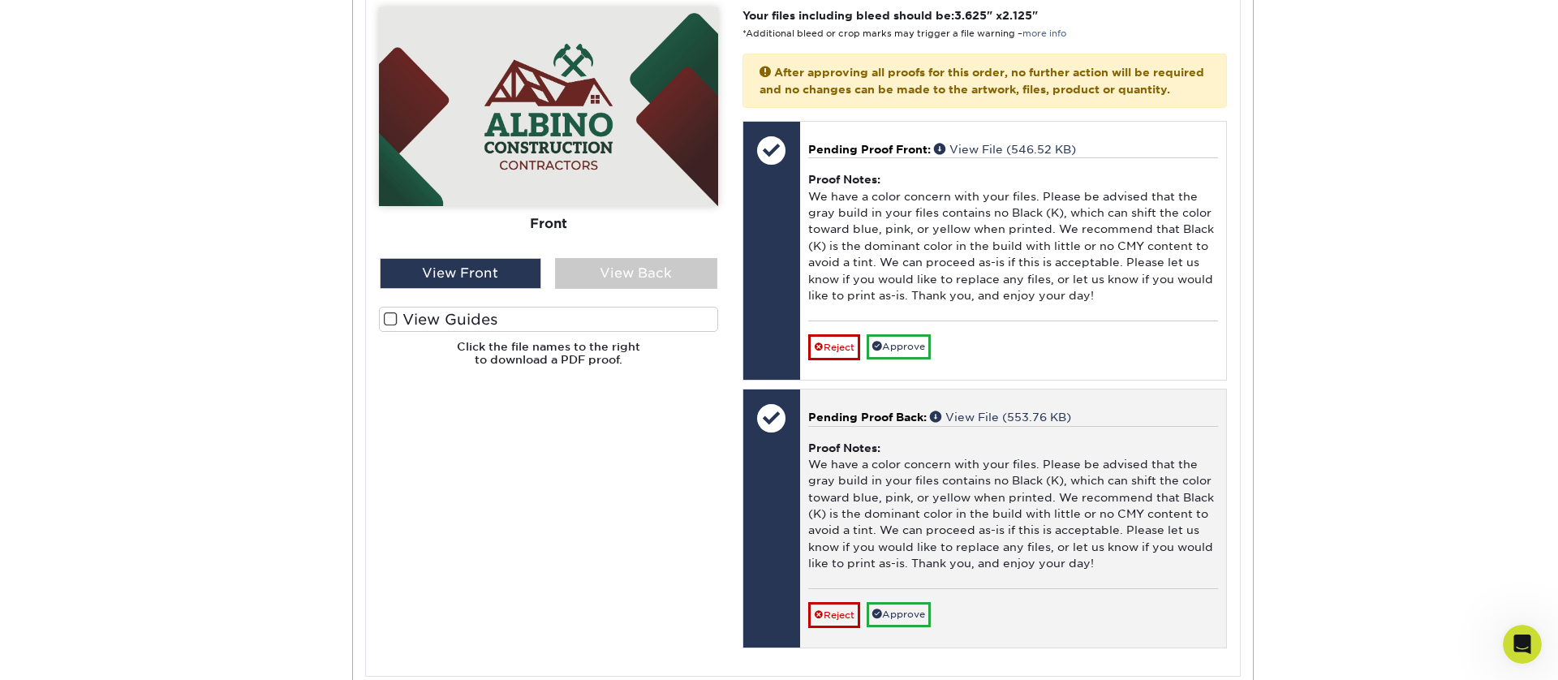
scroll to position [783, 0]
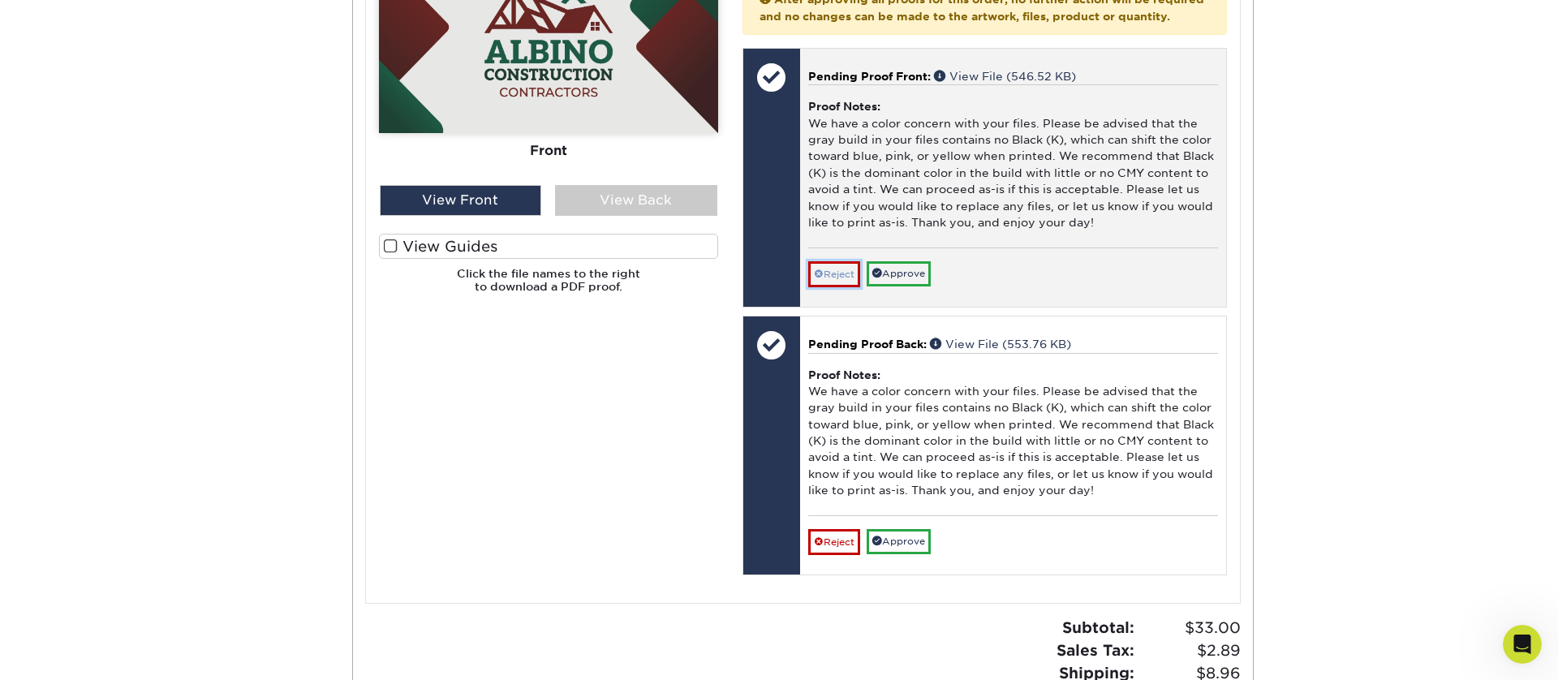
click at [827, 287] on link "Reject" at bounding box center [834, 274] width 52 height 26
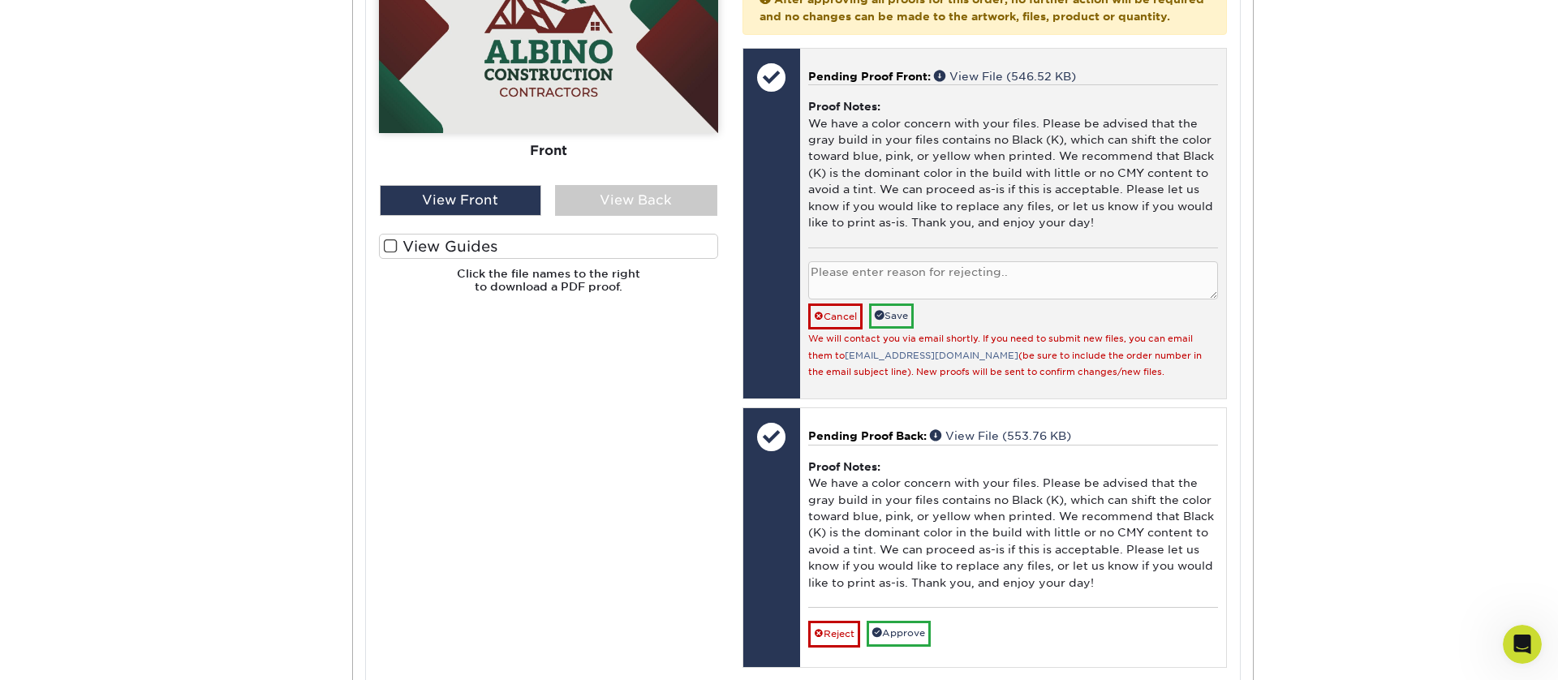
click at [893, 295] on textarea at bounding box center [1013, 280] width 410 height 38
paste textarea "Thank you for your comment. We will upload the new files shortly."
type textarea "Thank you for your comment. We will upload the new files shortly."
click at [892, 329] on link "Save" at bounding box center [891, 315] width 45 height 25
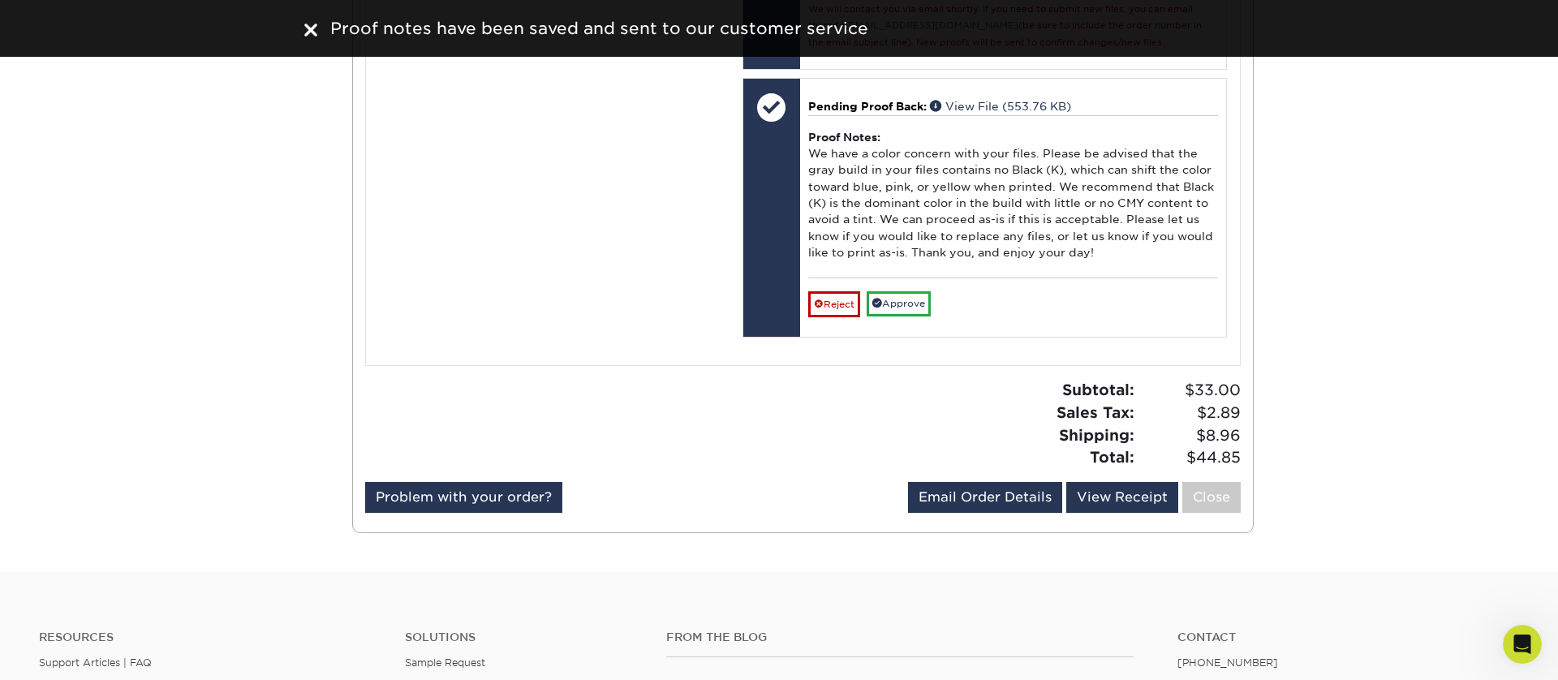
scroll to position [1149, 0]
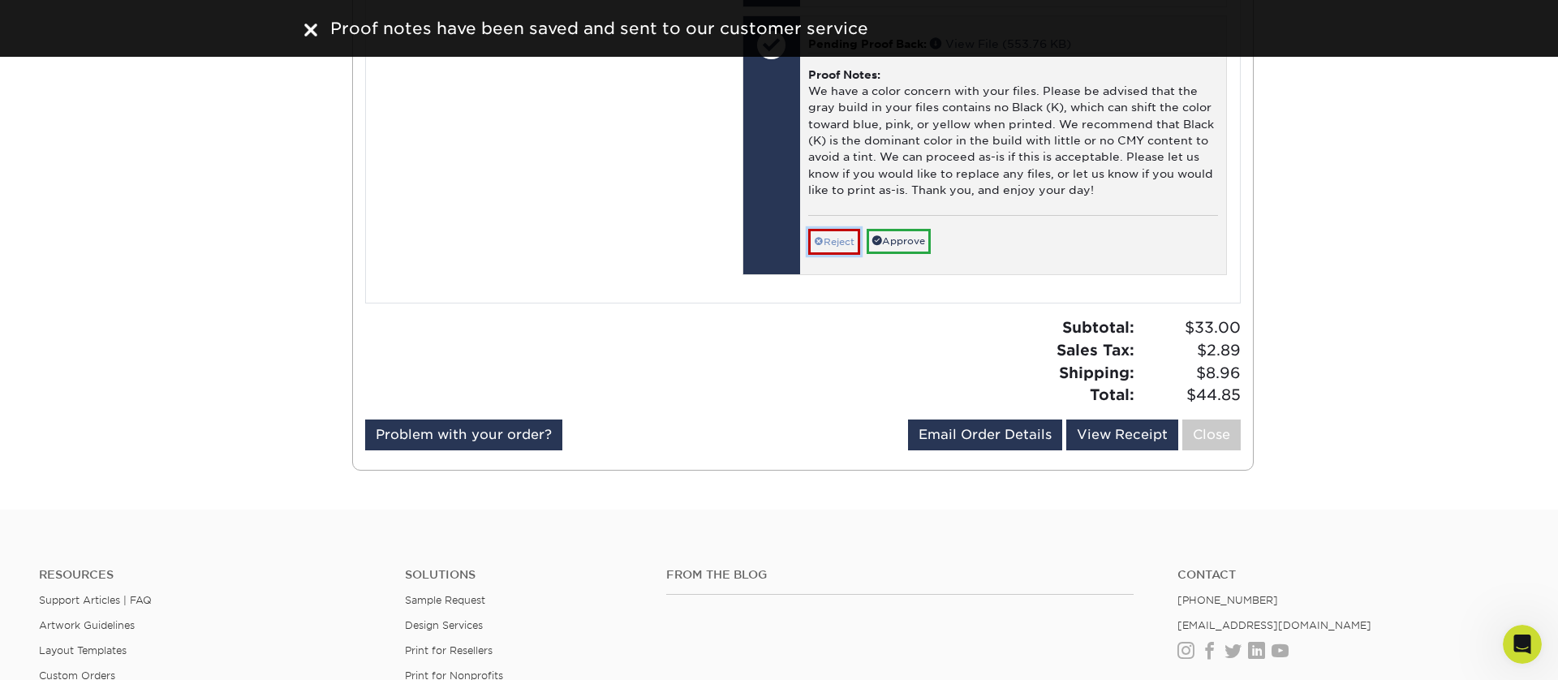
click at [840, 255] on link "Reject" at bounding box center [834, 242] width 52 height 26
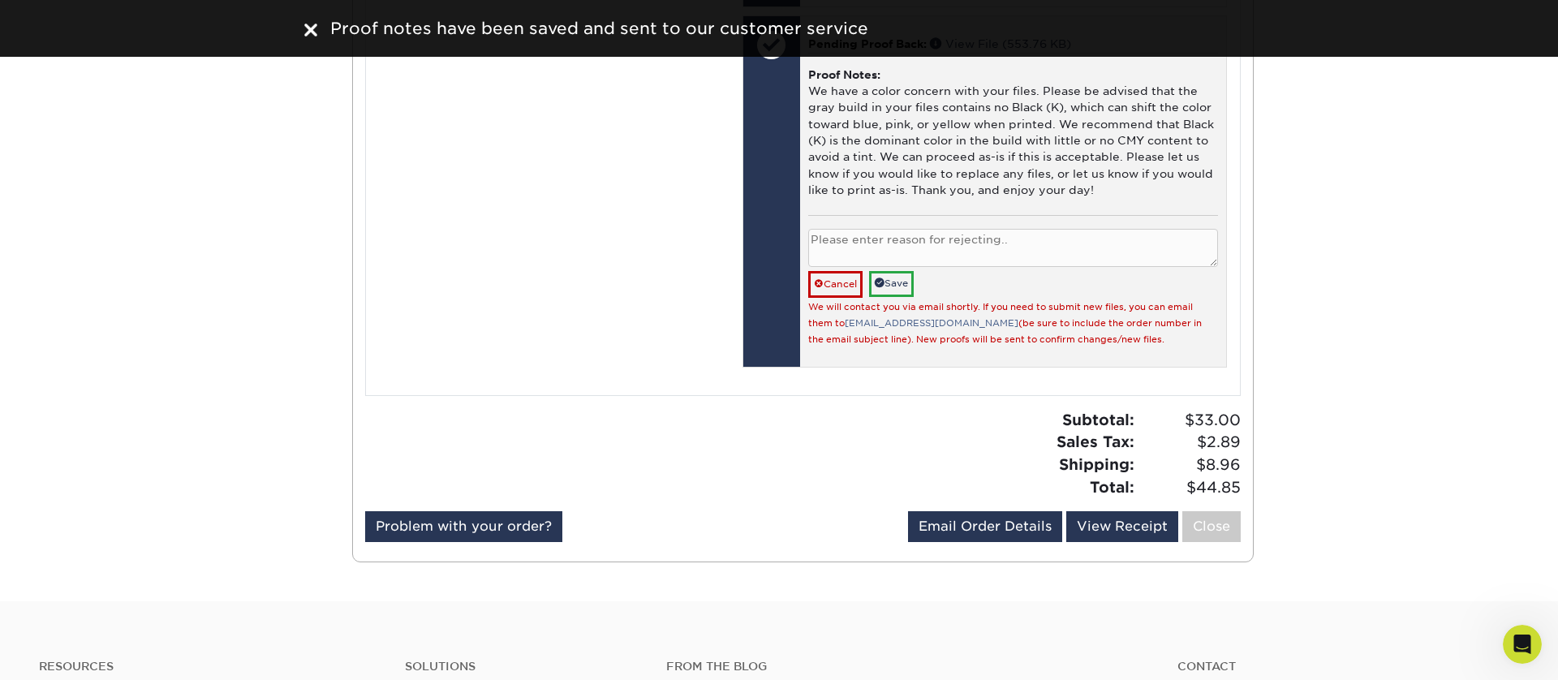
click at [874, 265] on textarea at bounding box center [1013, 248] width 410 height 38
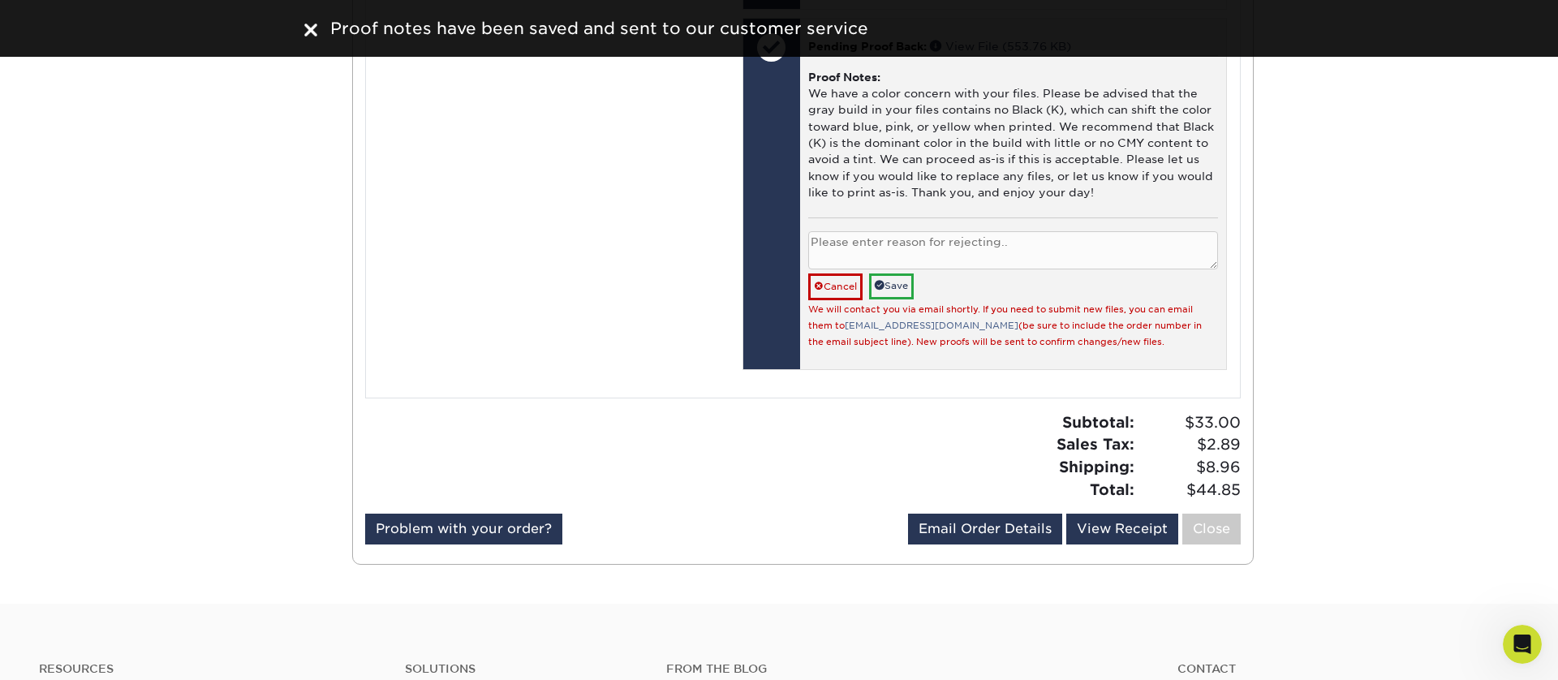
paste textarea "Thank you for your comment. We will upload the new files shortly."
type textarea "Thank you for your comment. We will upload the new files shortly."
click at [908, 299] on link "Save" at bounding box center [891, 285] width 45 height 25
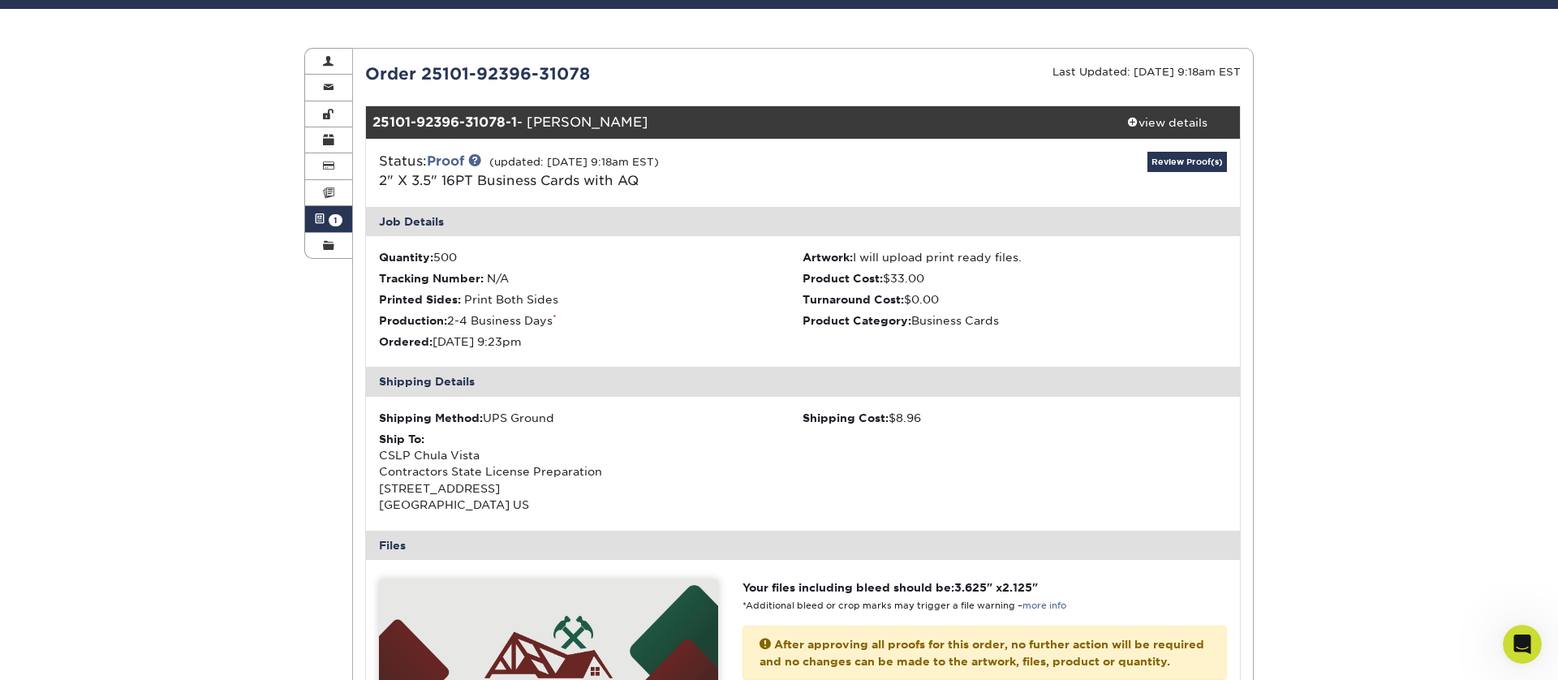
scroll to position [0, 0]
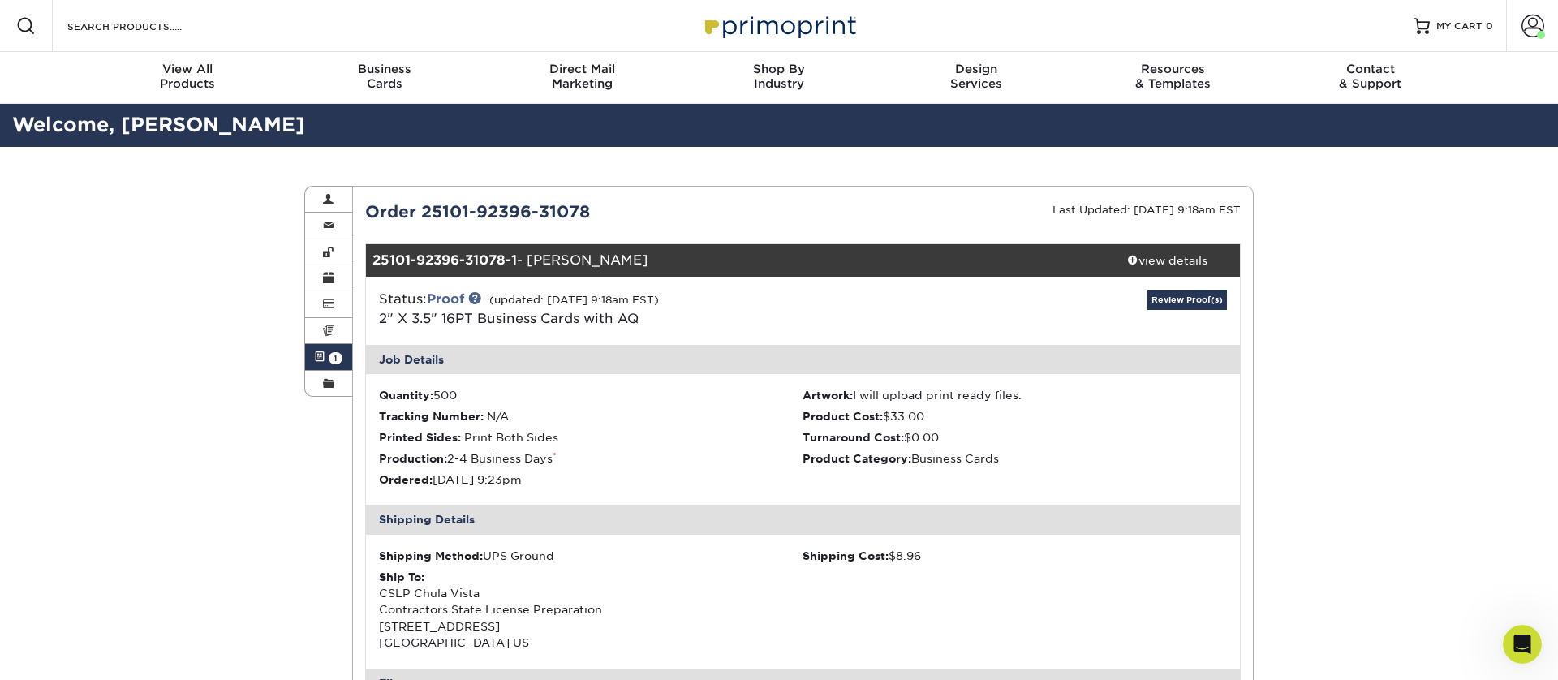
click at [803, 15] on img at bounding box center [779, 25] width 162 height 35
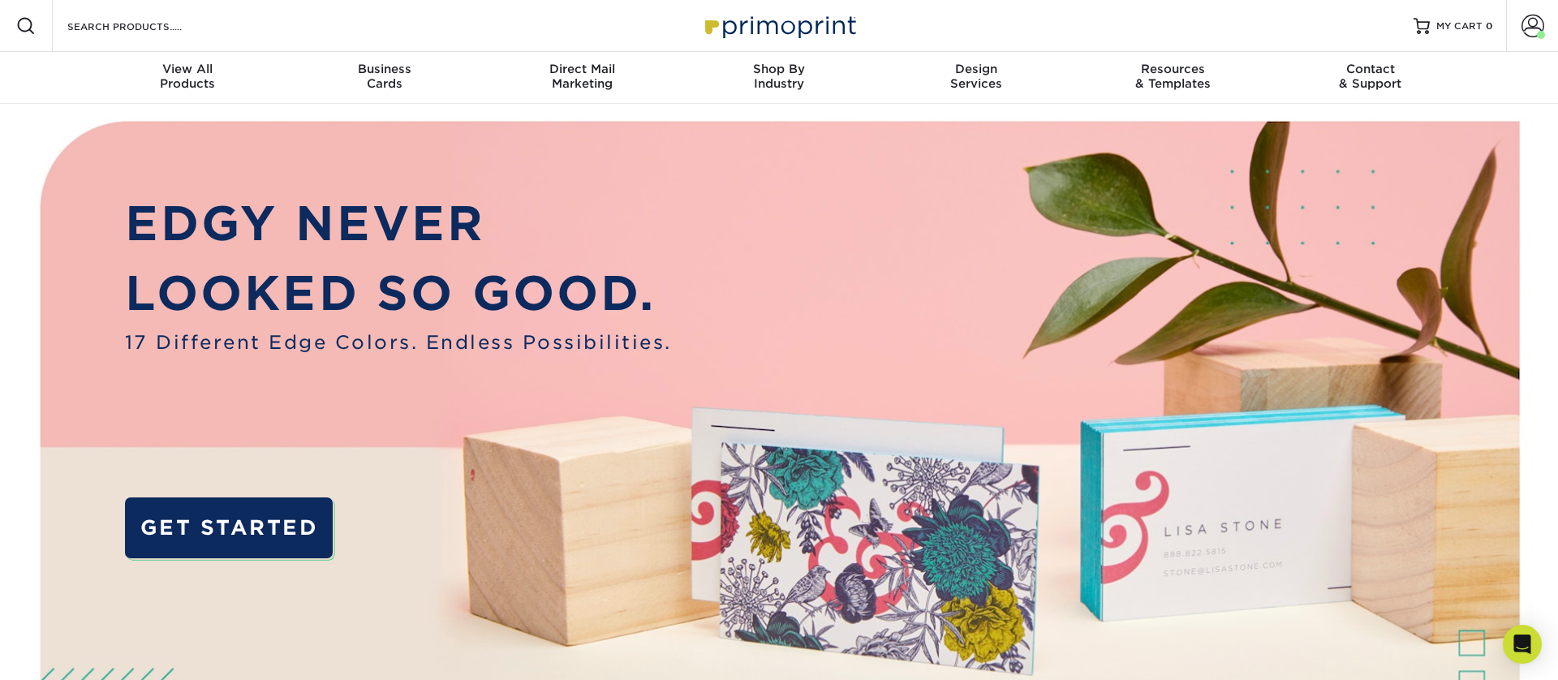
click at [760, 28] on img at bounding box center [779, 25] width 162 height 35
click at [1537, 28] on span at bounding box center [1532, 26] width 23 height 23
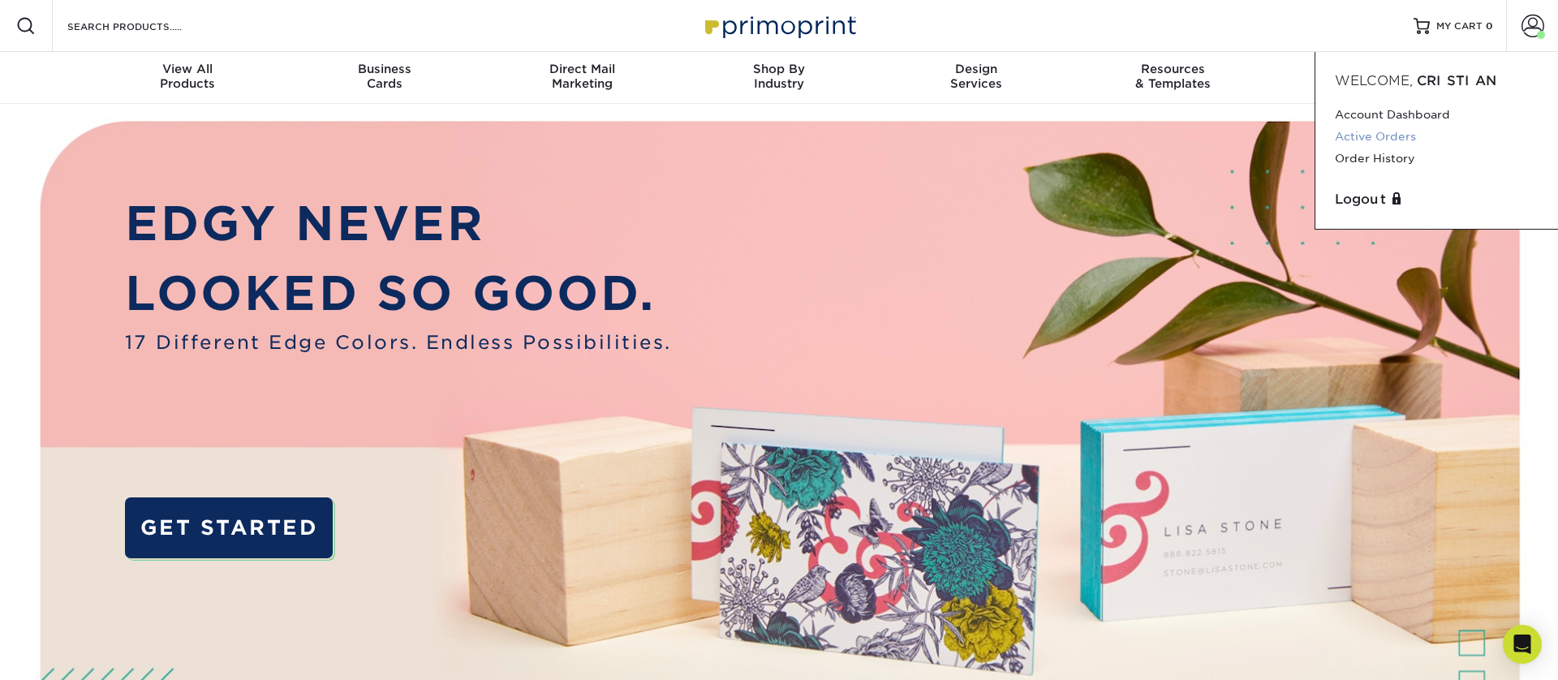
click at [1375, 138] on link "Active Orders" at bounding box center [1437, 137] width 204 height 22
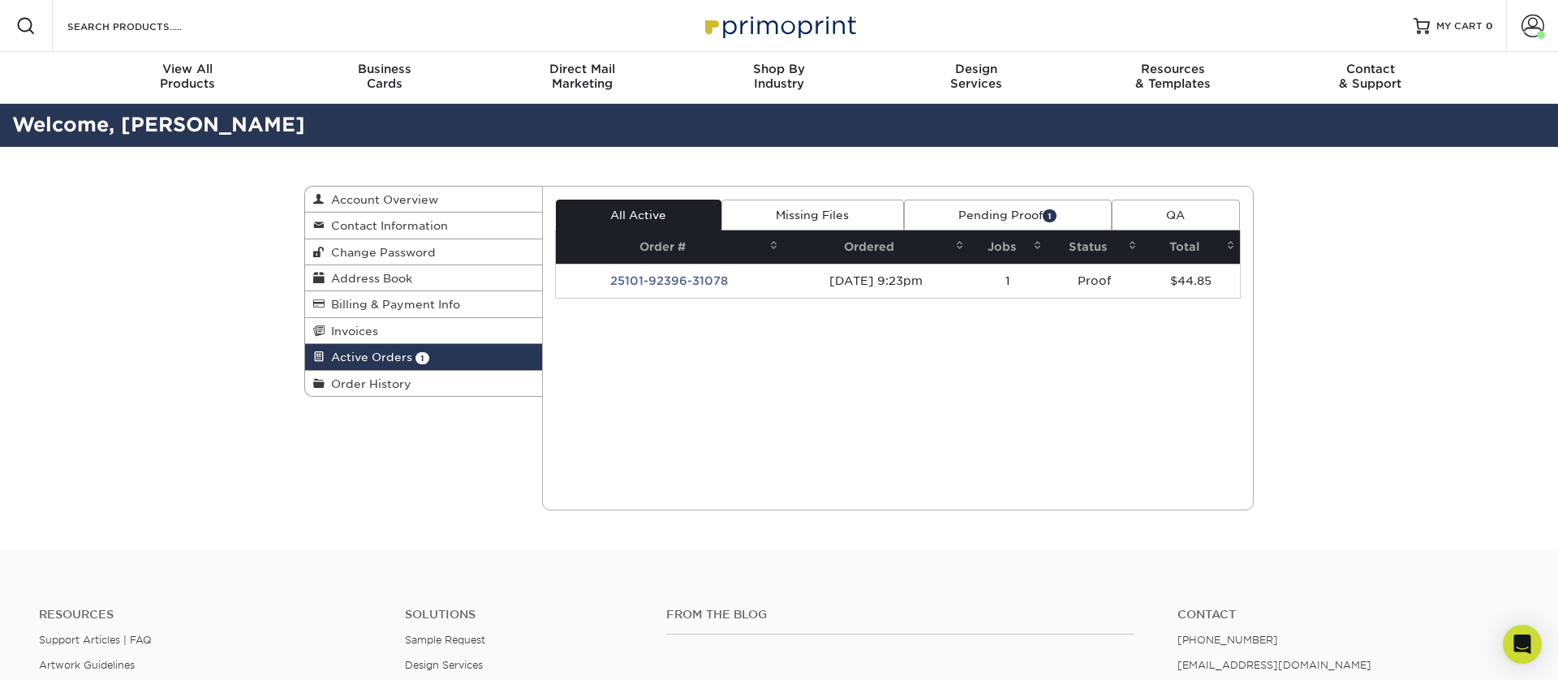
click at [982, 213] on link "Pending Proof 1" at bounding box center [1008, 215] width 208 height 31
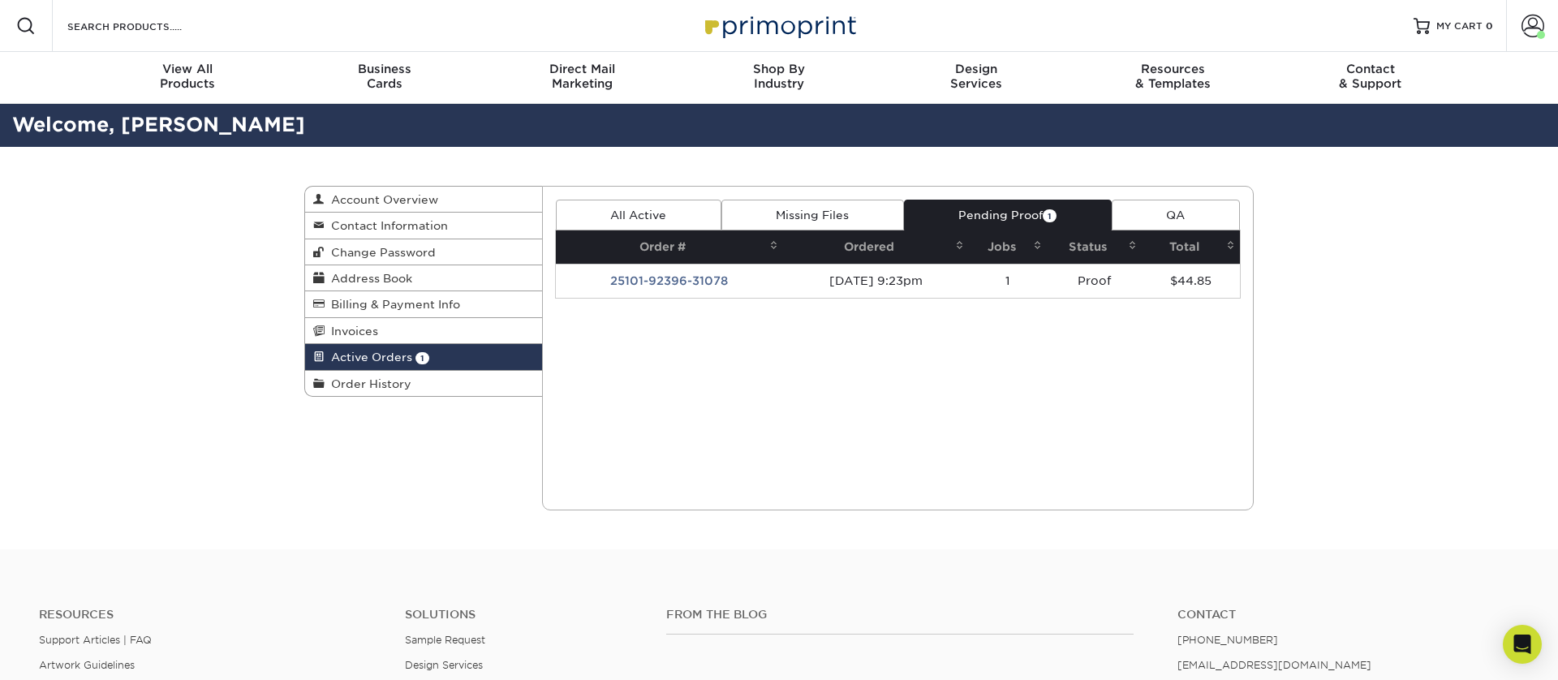
click at [659, 214] on link "All Active" at bounding box center [639, 215] width 166 height 31
